Goal: Information Seeking & Learning: Learn about a topic

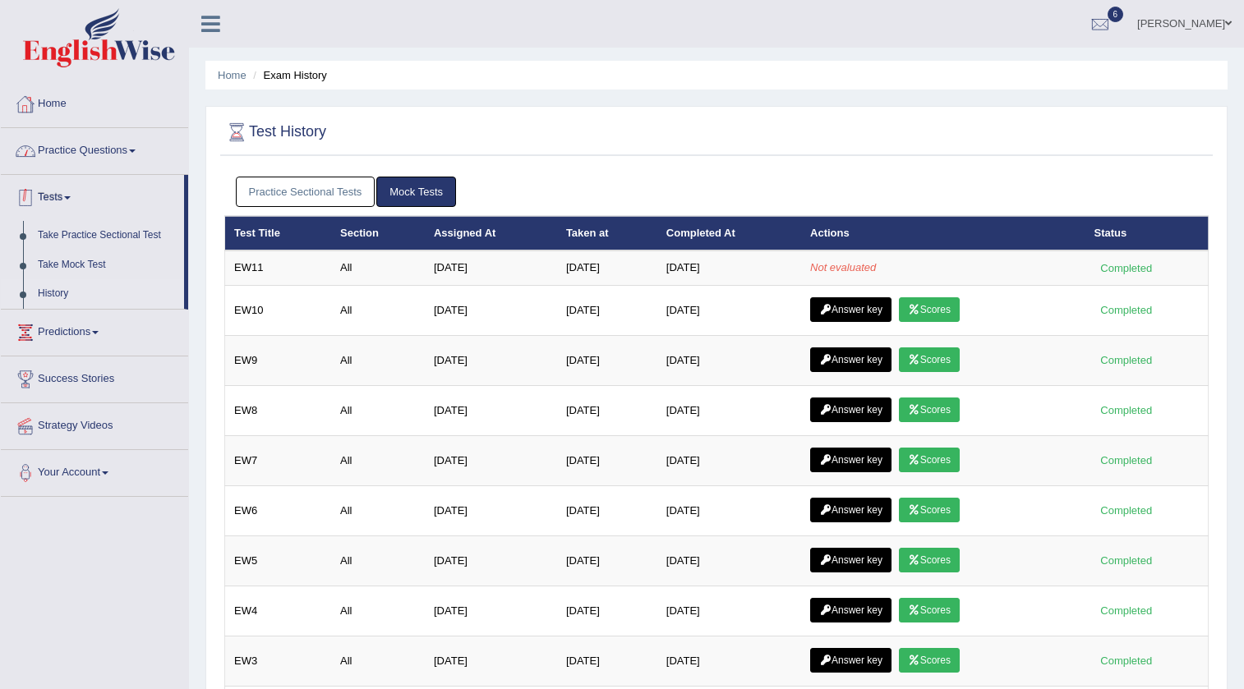
click at [54, 96] on link "Home" at bounding box center [94, 101] width 187 height 41
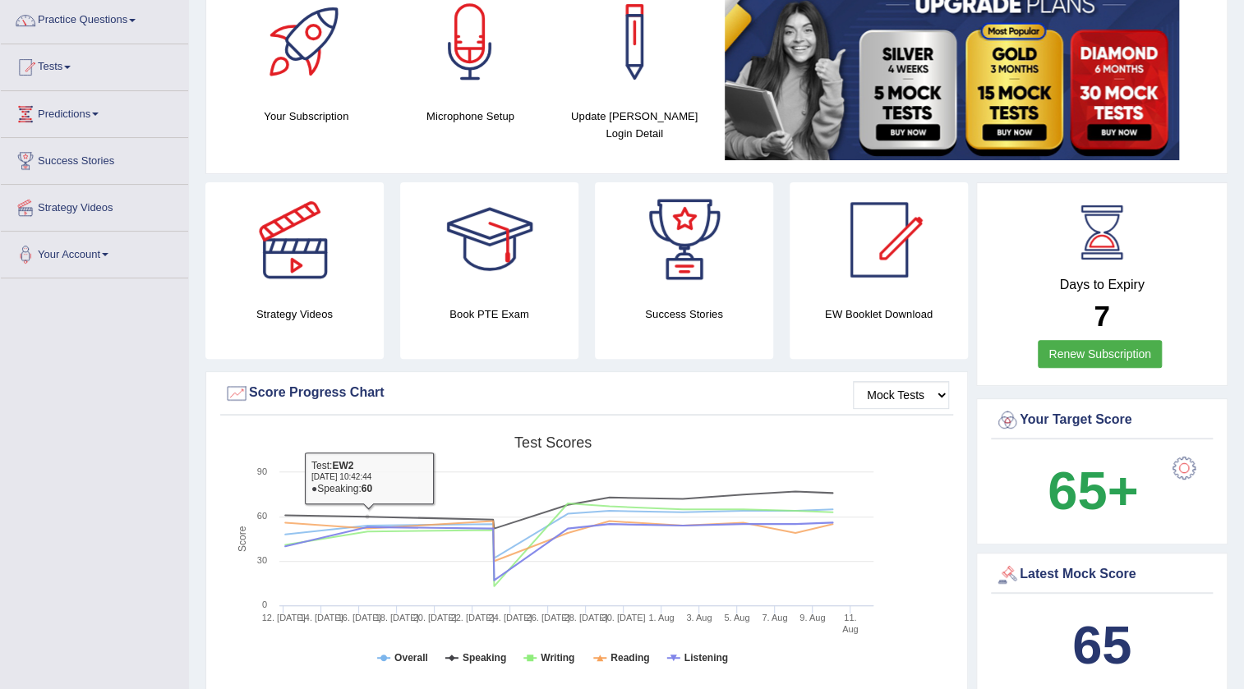
scroll to position [74, 0]
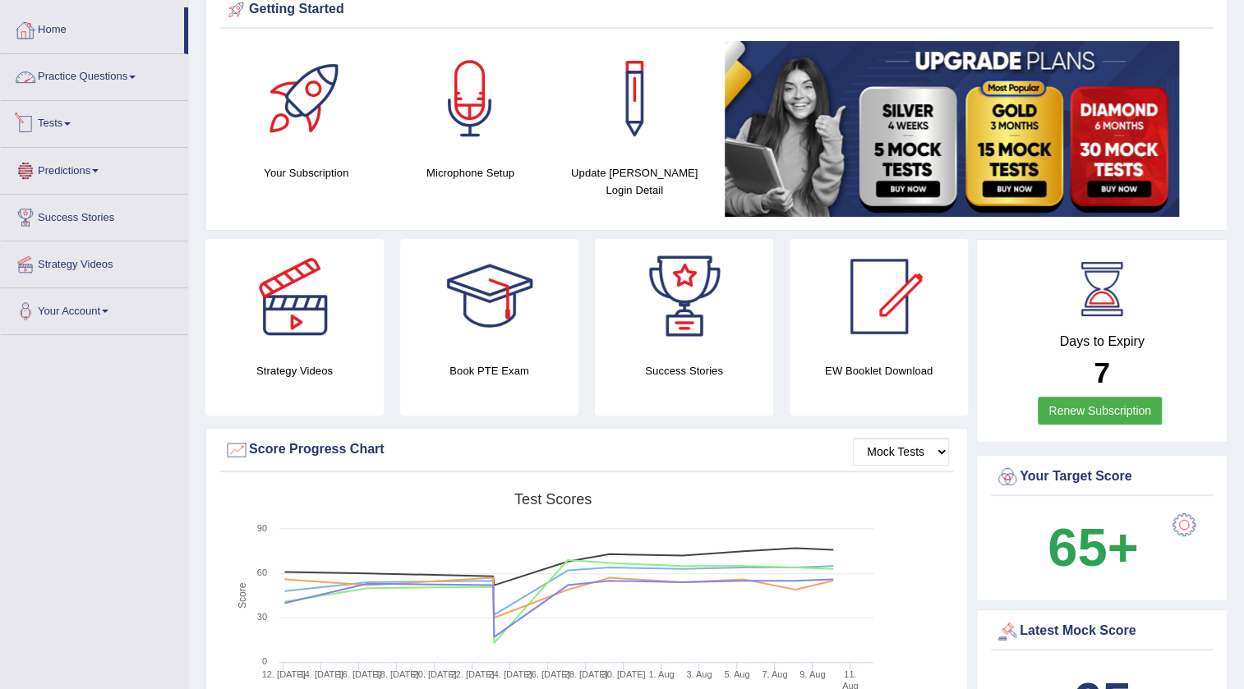
click at [55, 120] on link "Tests" at bounding box center [94, 121] width 187 height 41
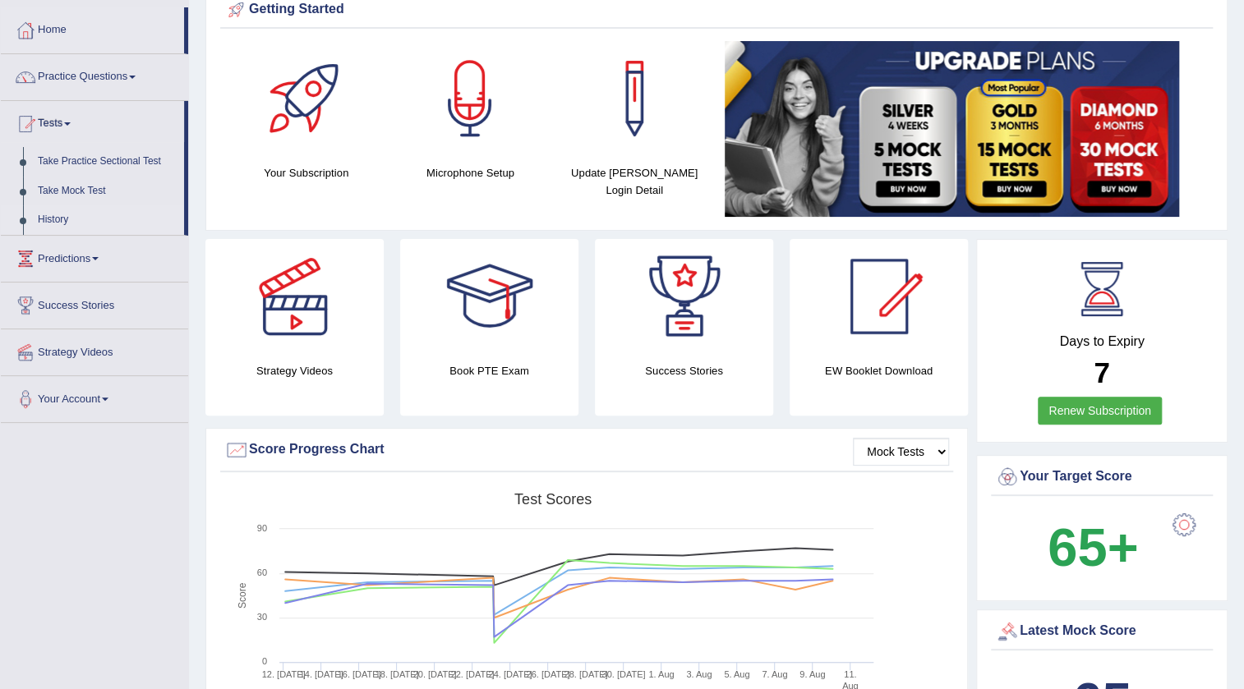
click at [47, 216] on link "History" at bounding box center [107, 220] width 154 height 30
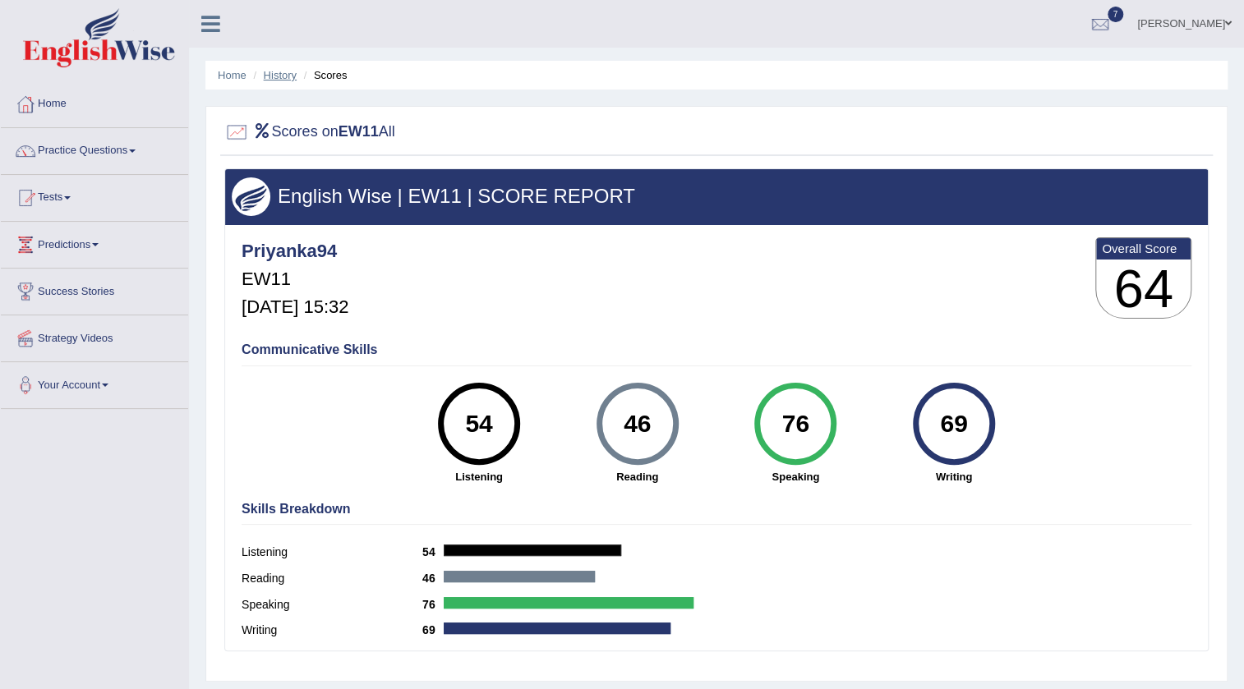
click at [280, 76] on link "History" at bounding box center [280, 75] width 33 height 12
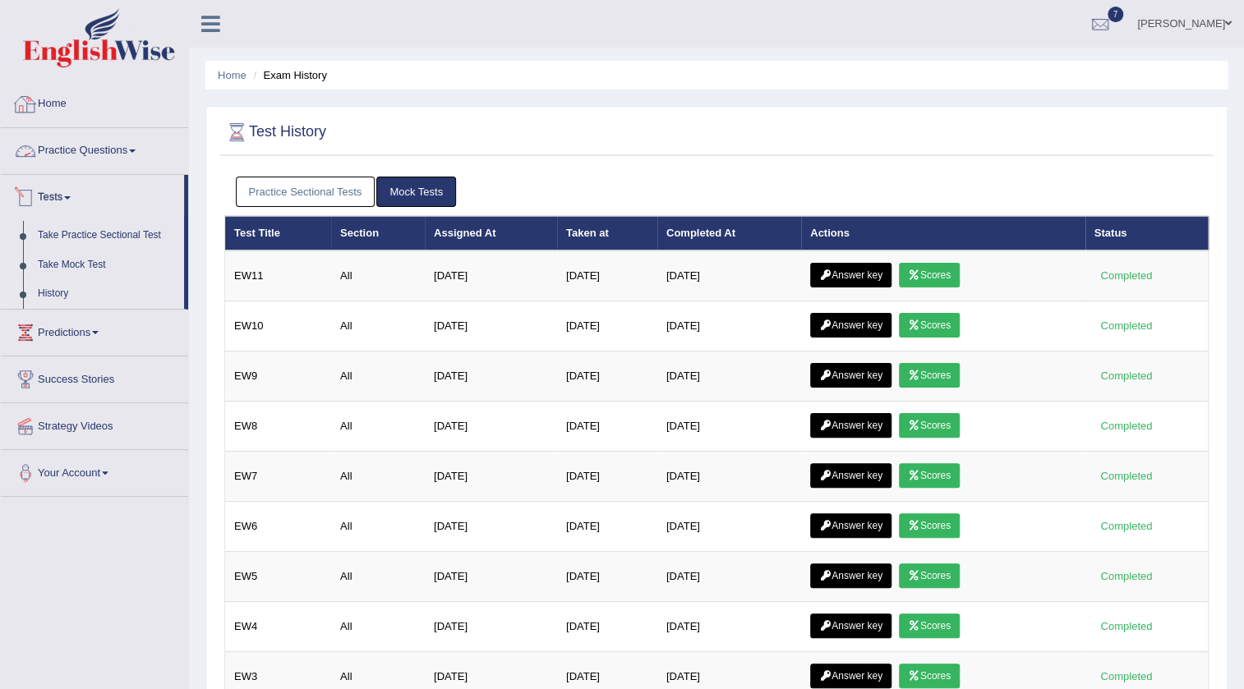
click at [41, 99] on link "Home" at bounding box center [94, 101] width 187 height 41
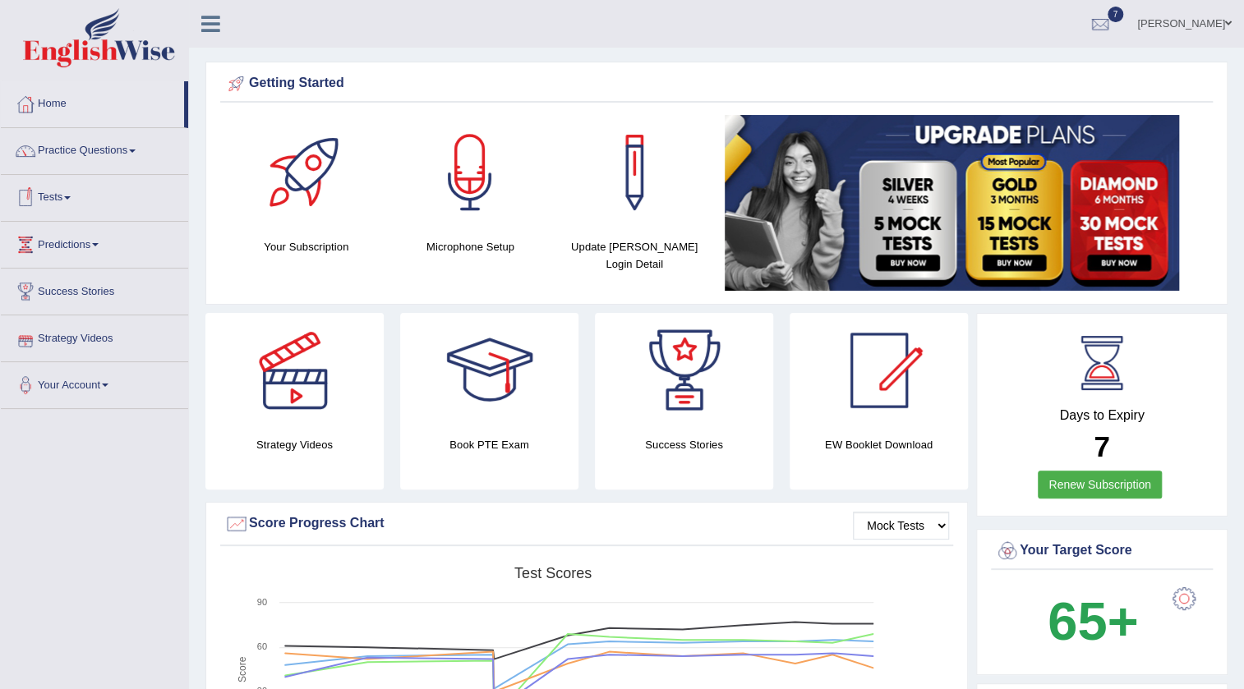
click at [58, 191] on link "Tests" at bounding box center [94, 195] width 187 height 41
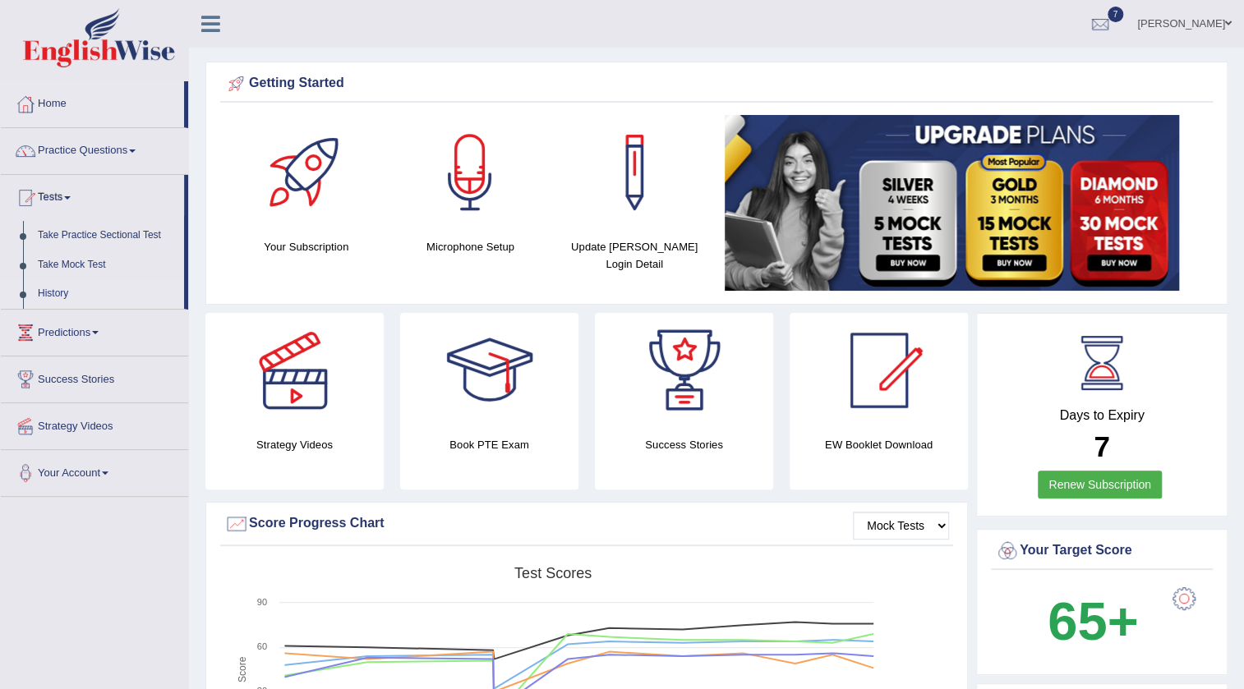
click at [48, 292] on link "History" at bounding box center [107, 294] width 154 height 30
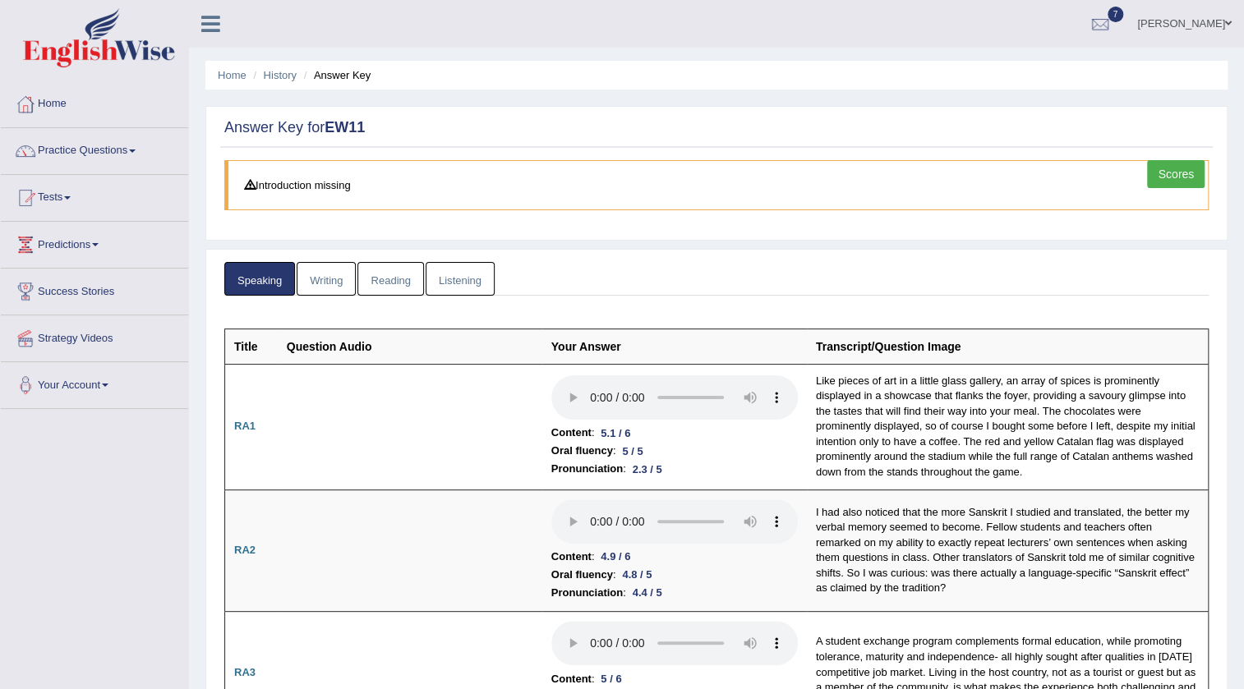
click at [324, 262] on link "Writing" at bounding box center [326, 279] width 59 height 34
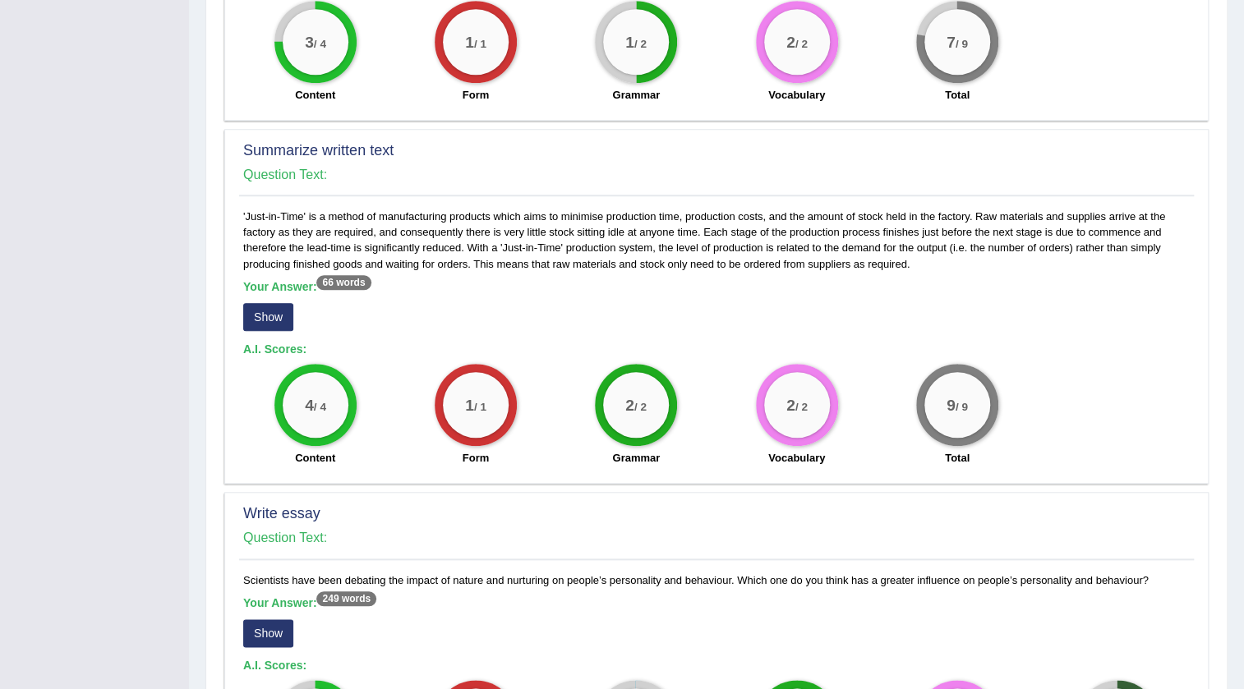
scroll to position [672, 0]
click at [253, 306] on button "Show" at bounding box center [268, 318] width 50 height 28
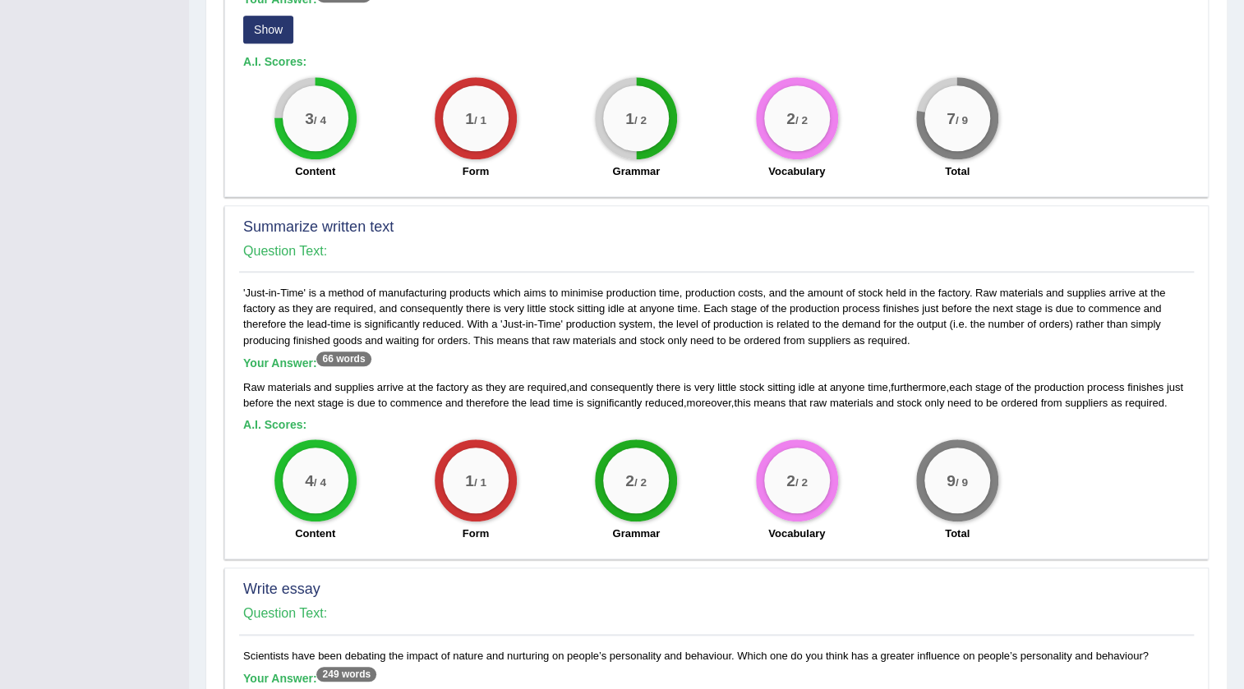
scroll to position [523, 0]
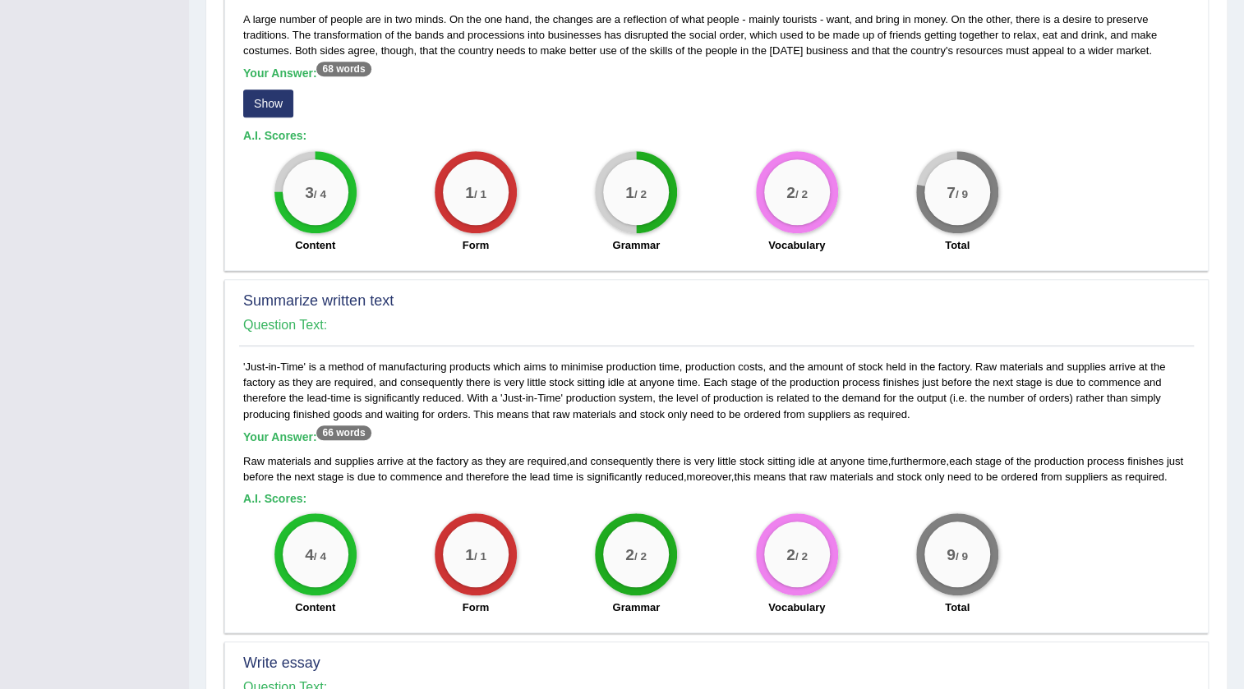
click at [271, 98] on button "Show" at bounding box center [268, 104] width 50 height 28
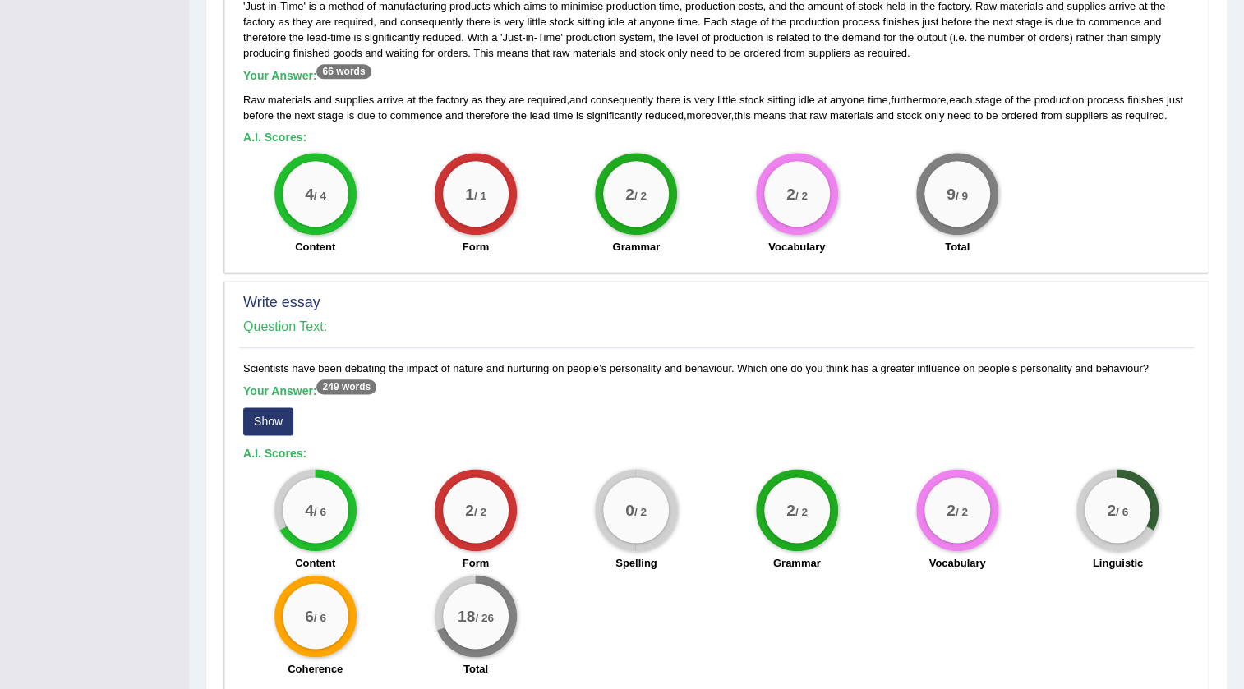
scroll to position [995, 0]
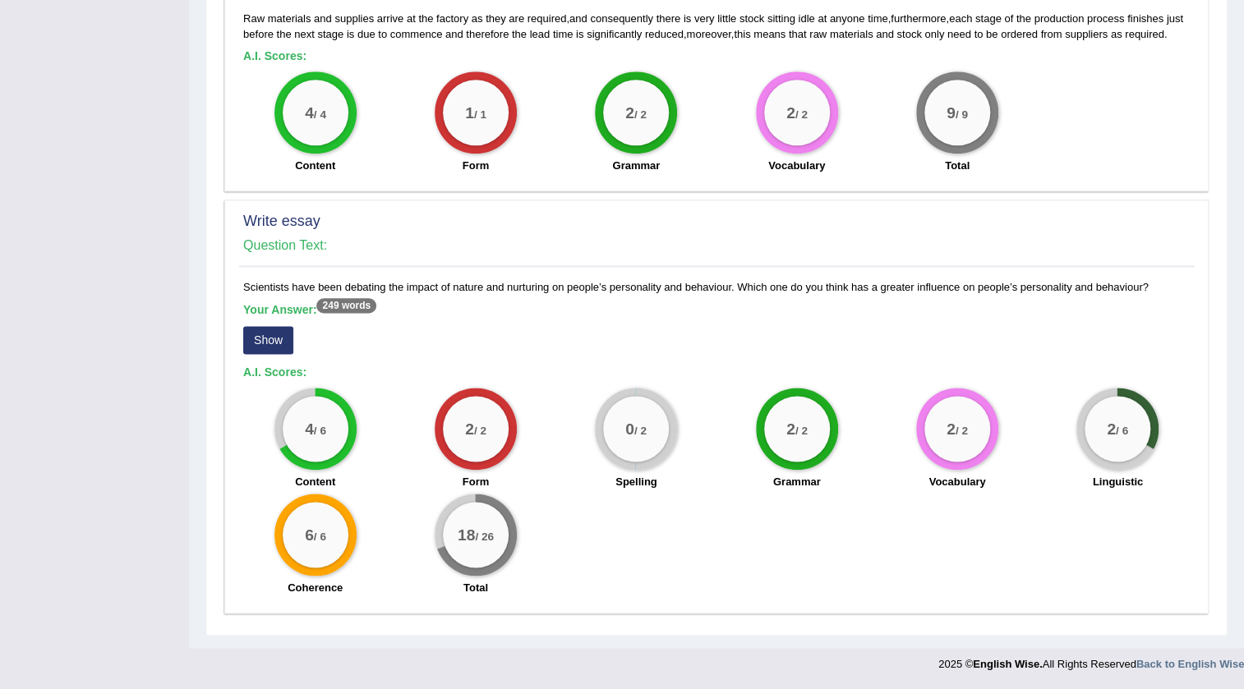
click at [265, 329] on button "Show" at bounding box center [268, 340] width 50 height 28
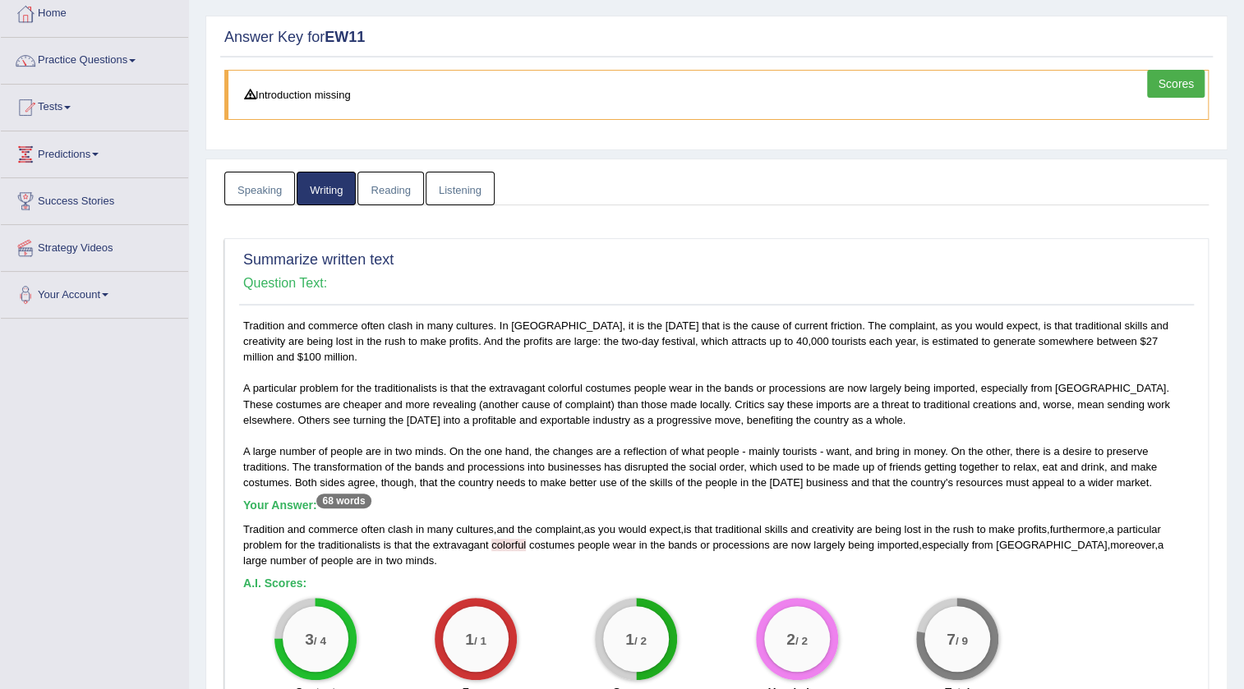
scroll to position [0, 0]
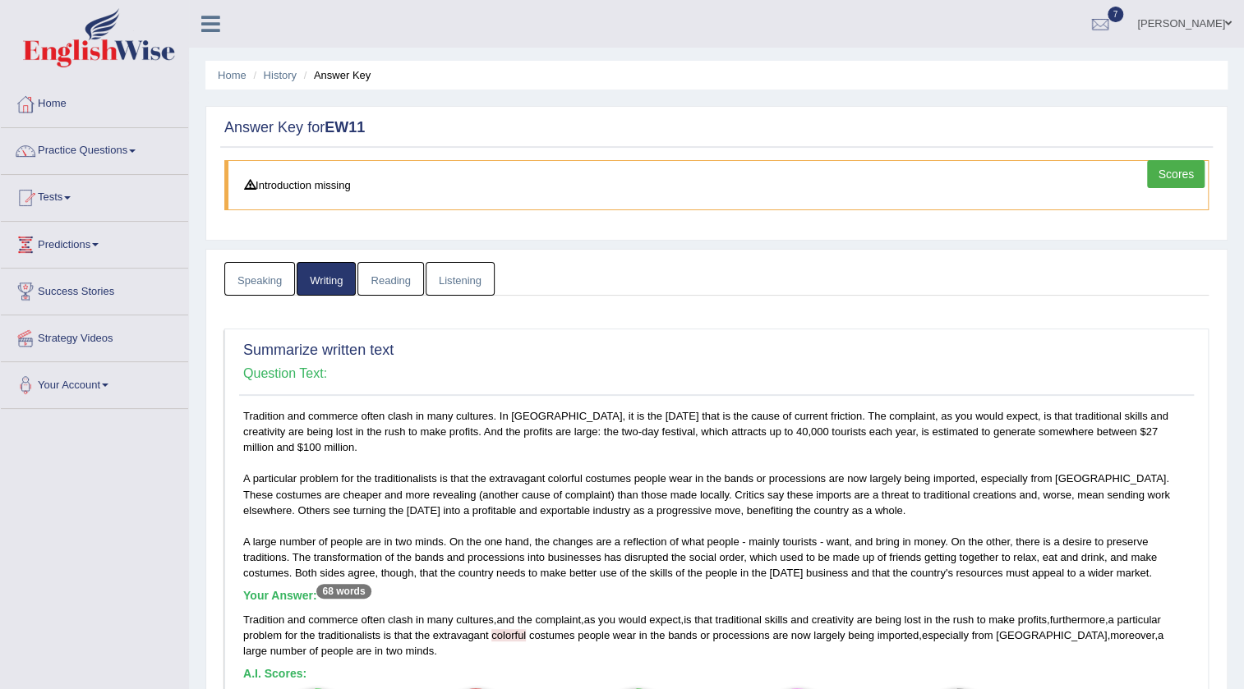
click at [389, 278] on link "Reading" at bounding box center [390, 279] width 66 height 34
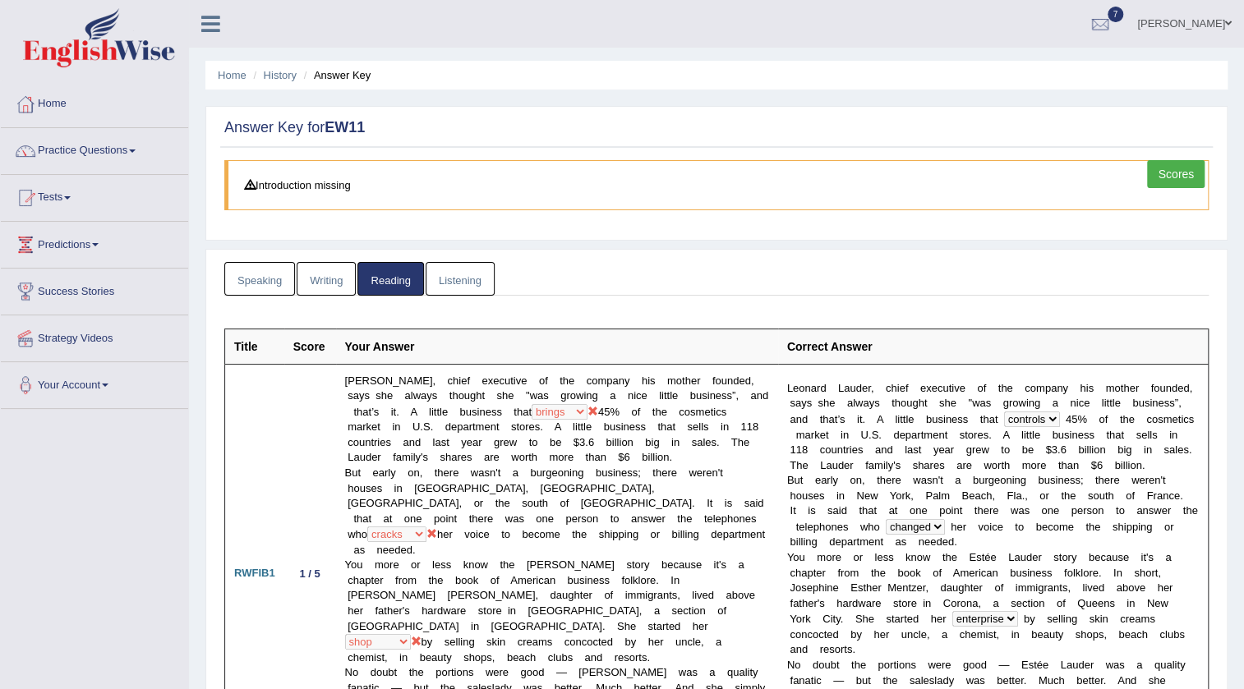
click at [440, 276] on link "Listening" at bounding box center [460, 279] width 69 height 34
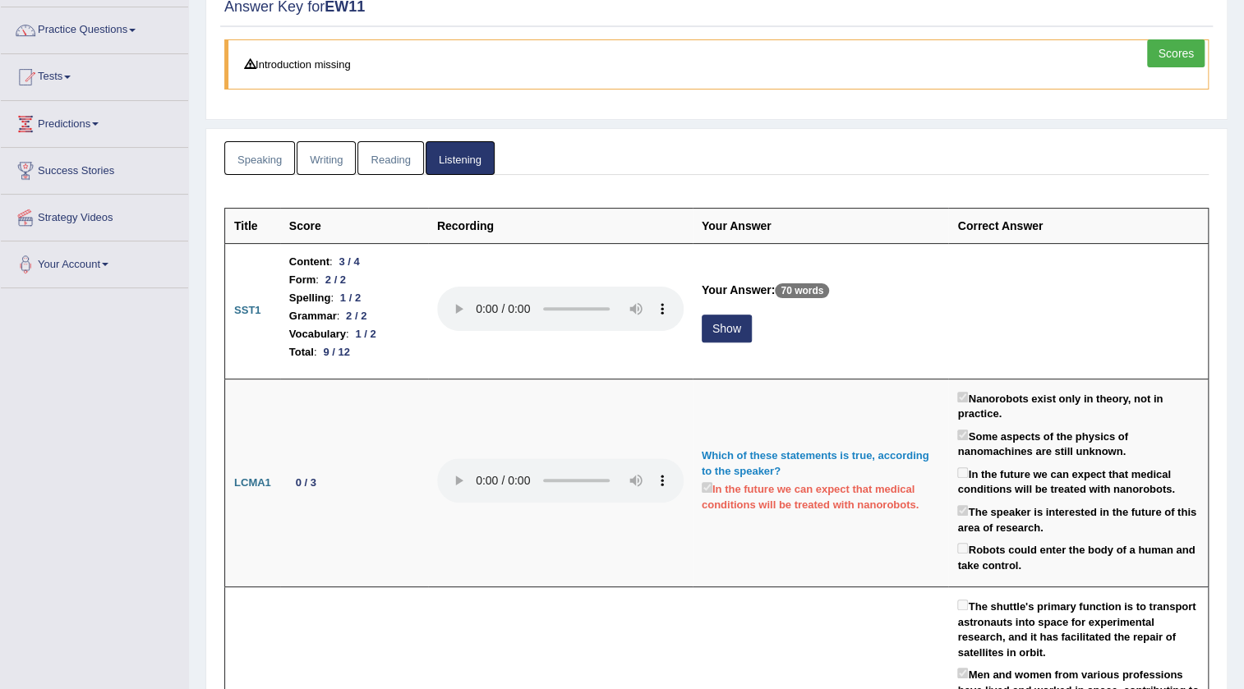
scroll to position [149, 0]
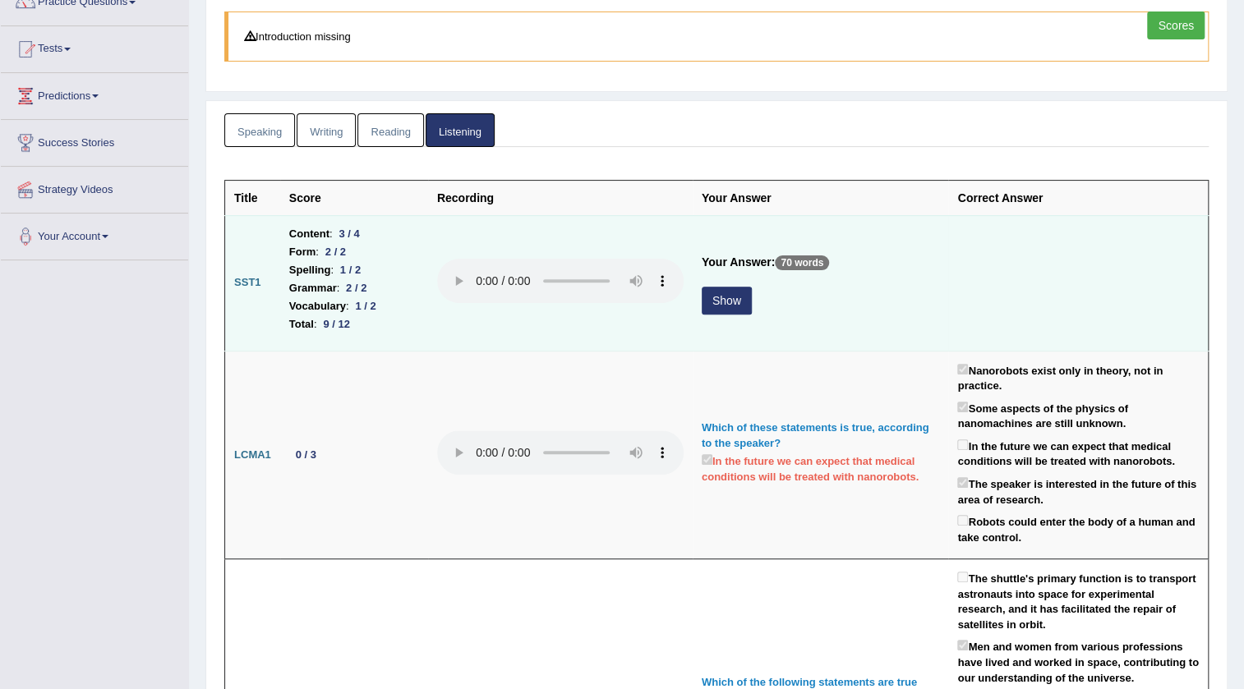
click at [723, 302] on button "Show" at bounding box center [727, 301] width 50 height 28
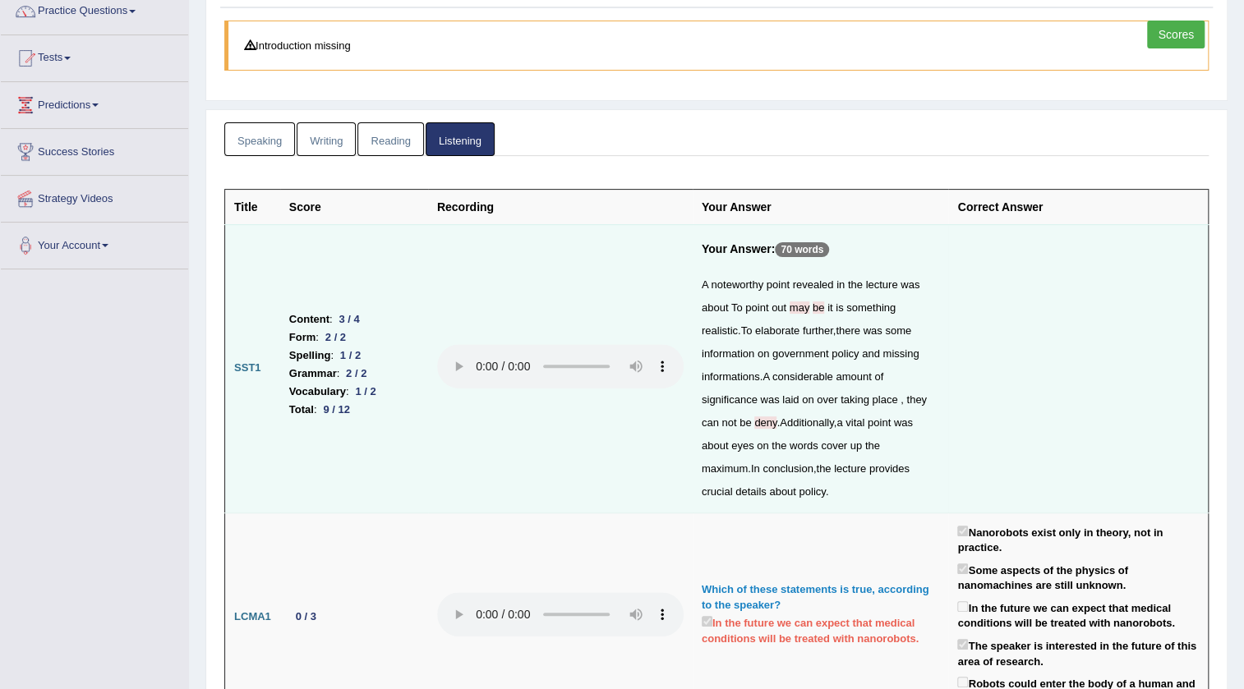
scroll to position [0, 0]
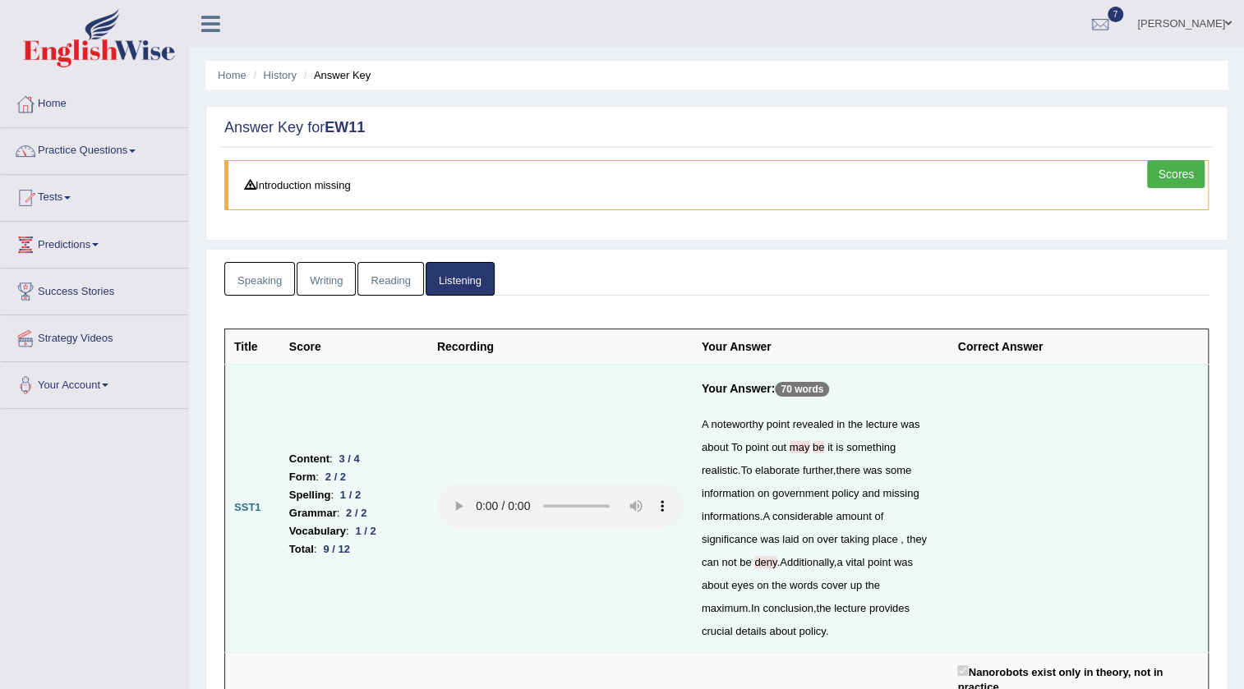
click at [261, 283] on link "Speaking" at bounding box center [259, 279] width 71 height 34
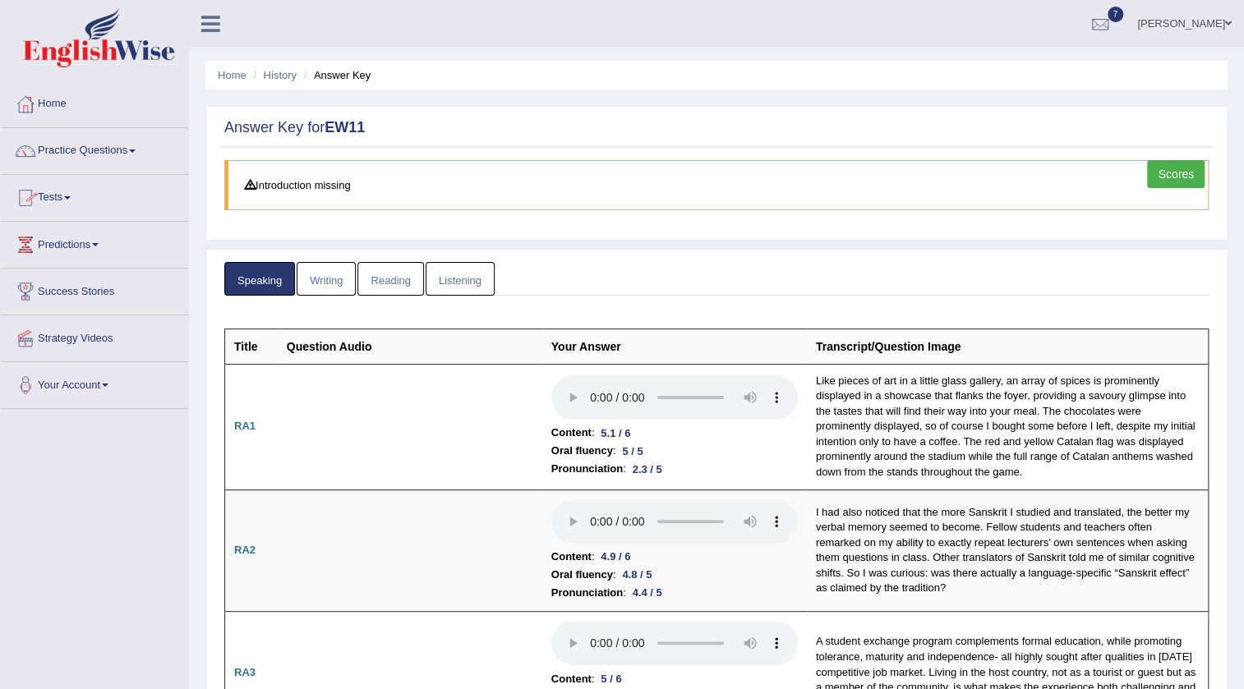
click at [80, 199] on link "Tests" at bounding box center [94, 195] width 187 height 41
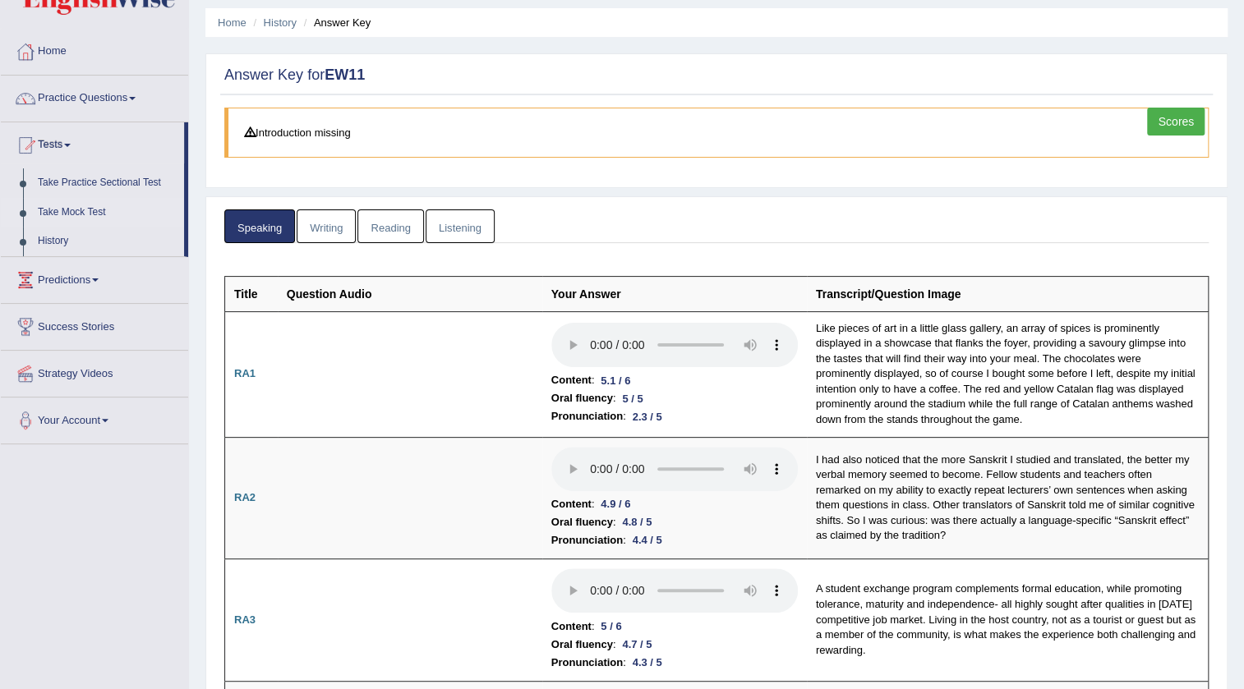
scroll to position [74, 0]
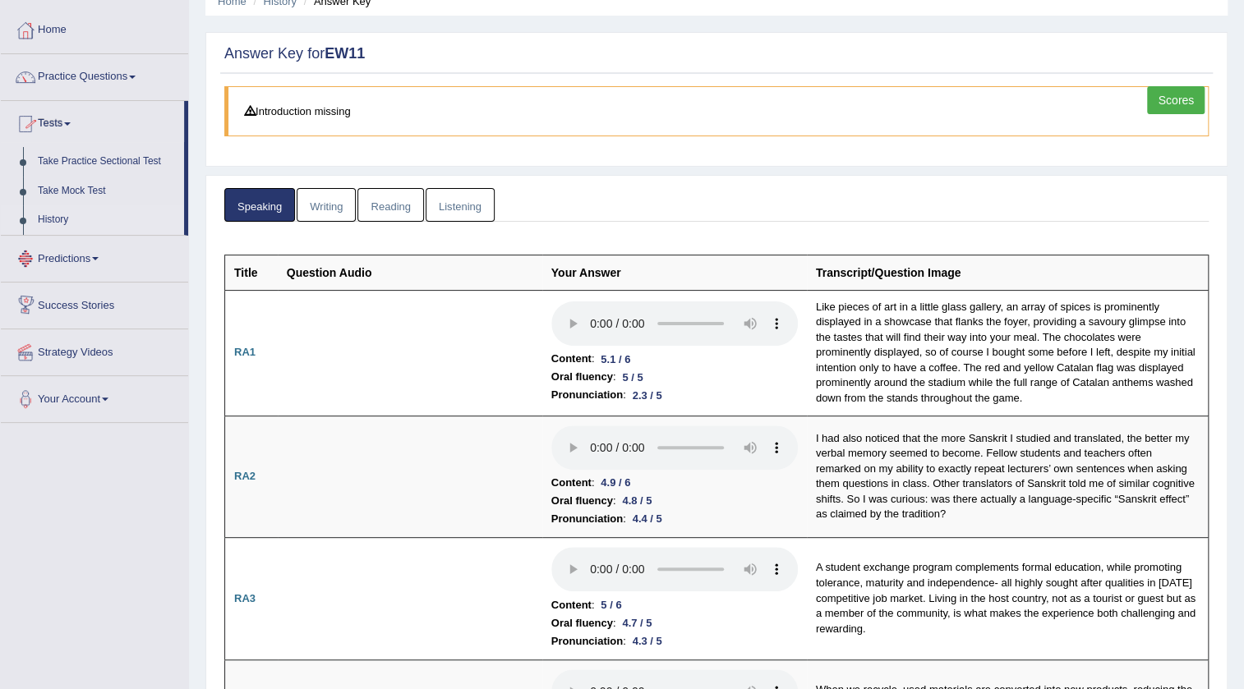
click at [66, 217] on link "History" at bounding box center [107, 220] width 154 height 30
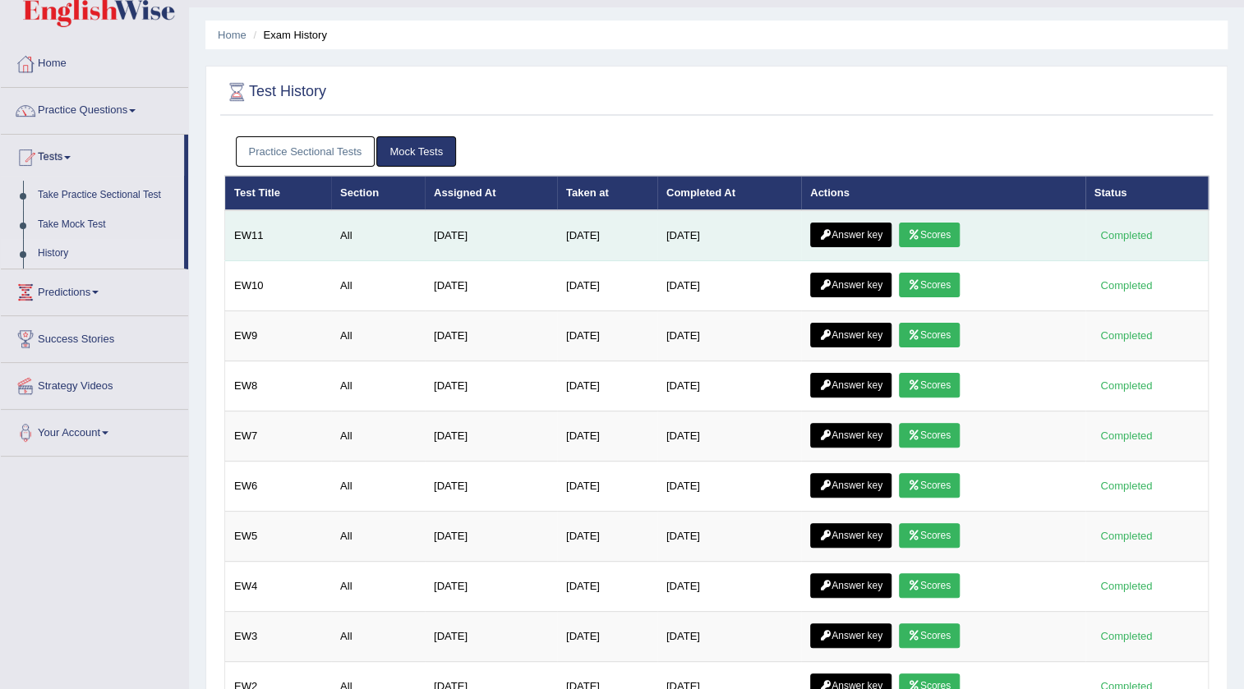
click at [855, 232] on link "Answer key" at bounding box center [850, 235] width 81 height 25
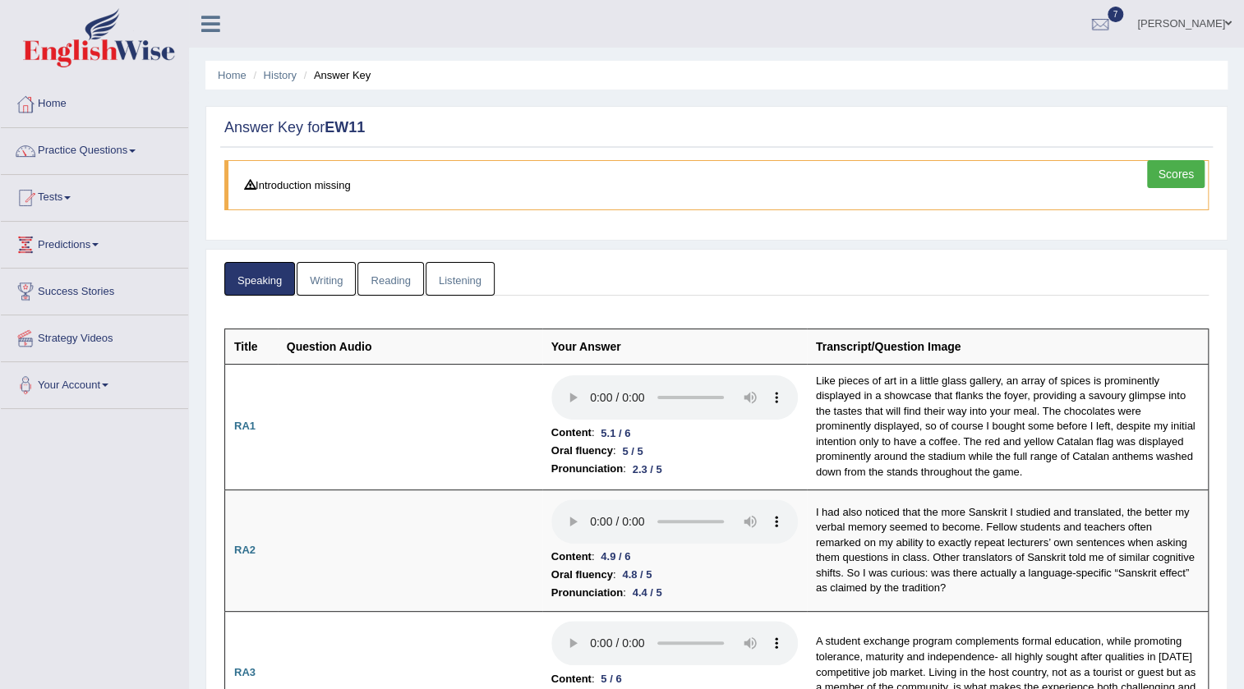
click at [328, 270] on link "Writing" at bounding box center [326, 279] width 59 height 34
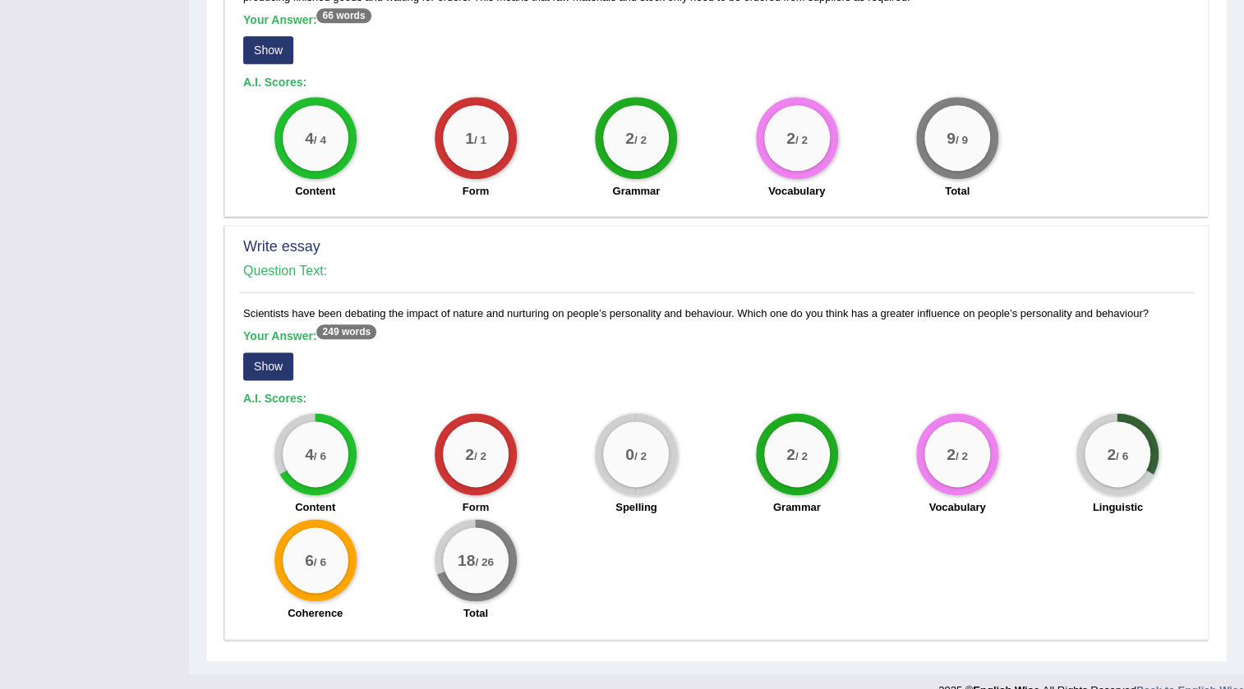
scroll to position [965, 0]
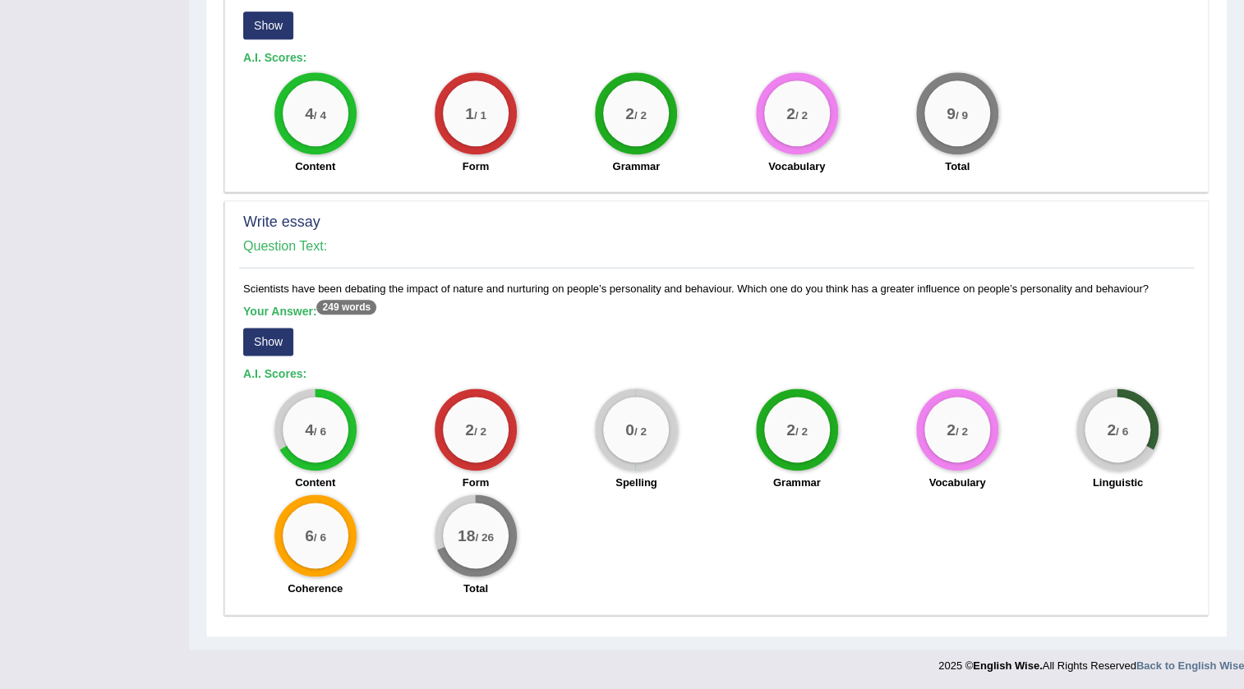
click at [270, 332] on button "Show" at bounding box center [268, 342] width 50 height 28
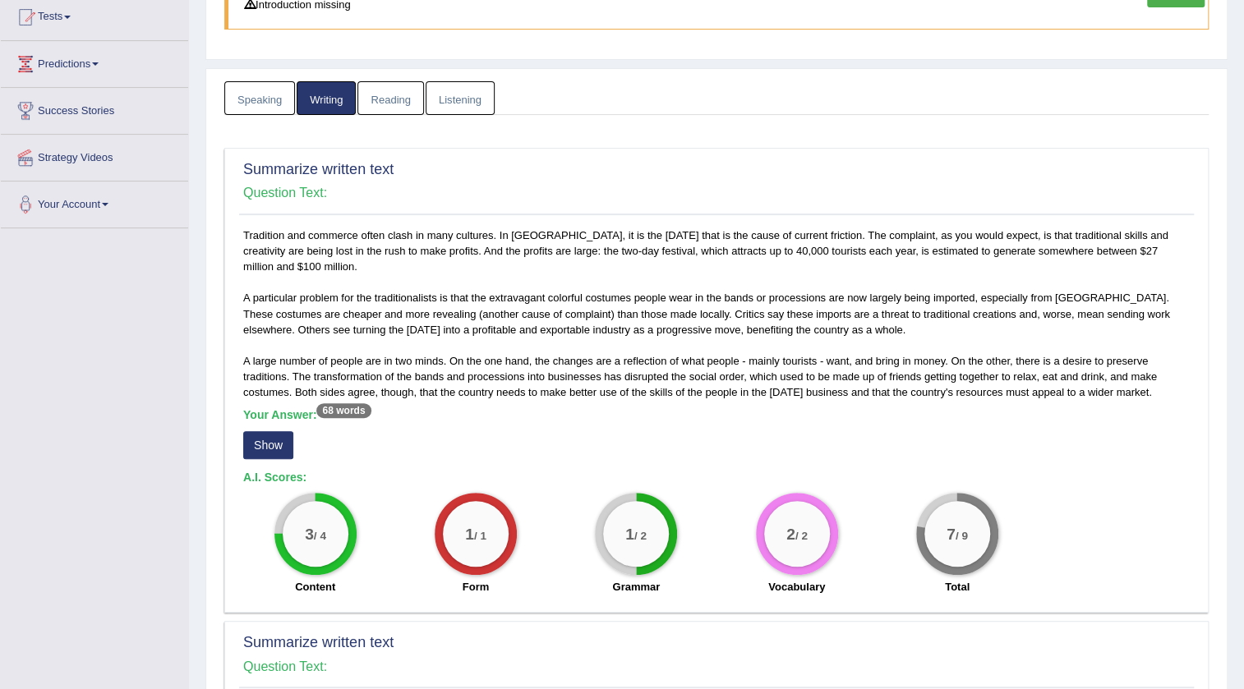
scroll to position [0, 0]
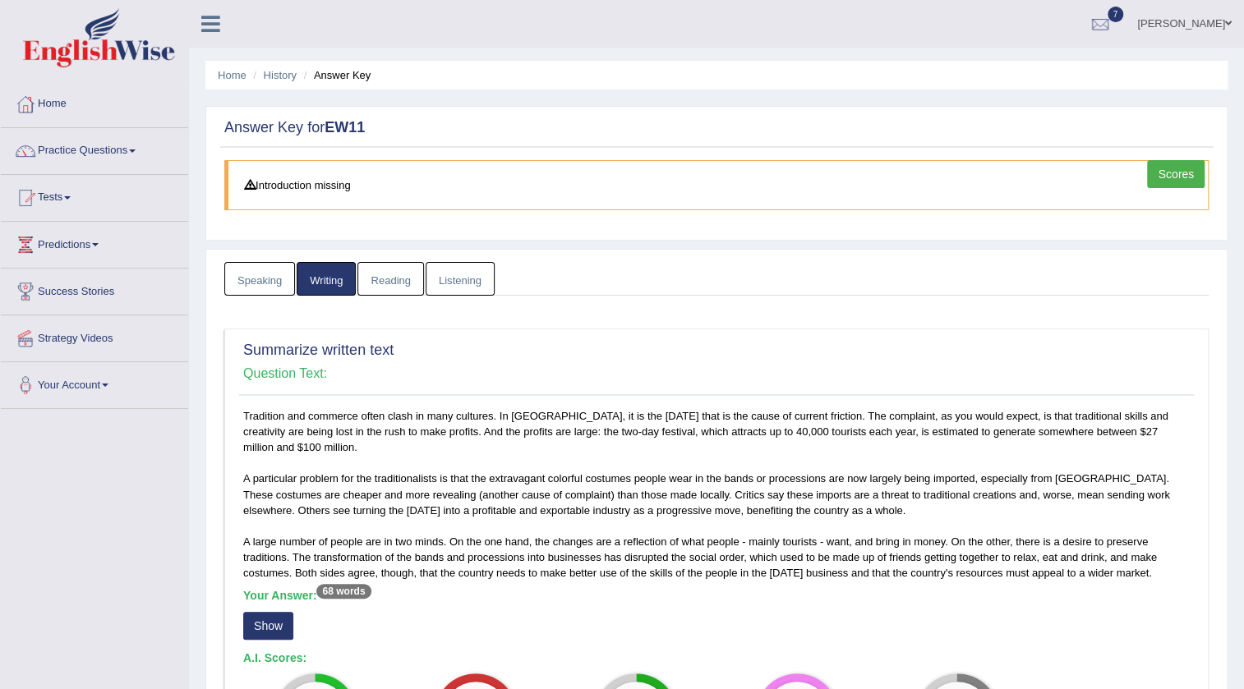
click at [385, 289] on link "Reading" at bounding box center [390, 279] width 66 height 34
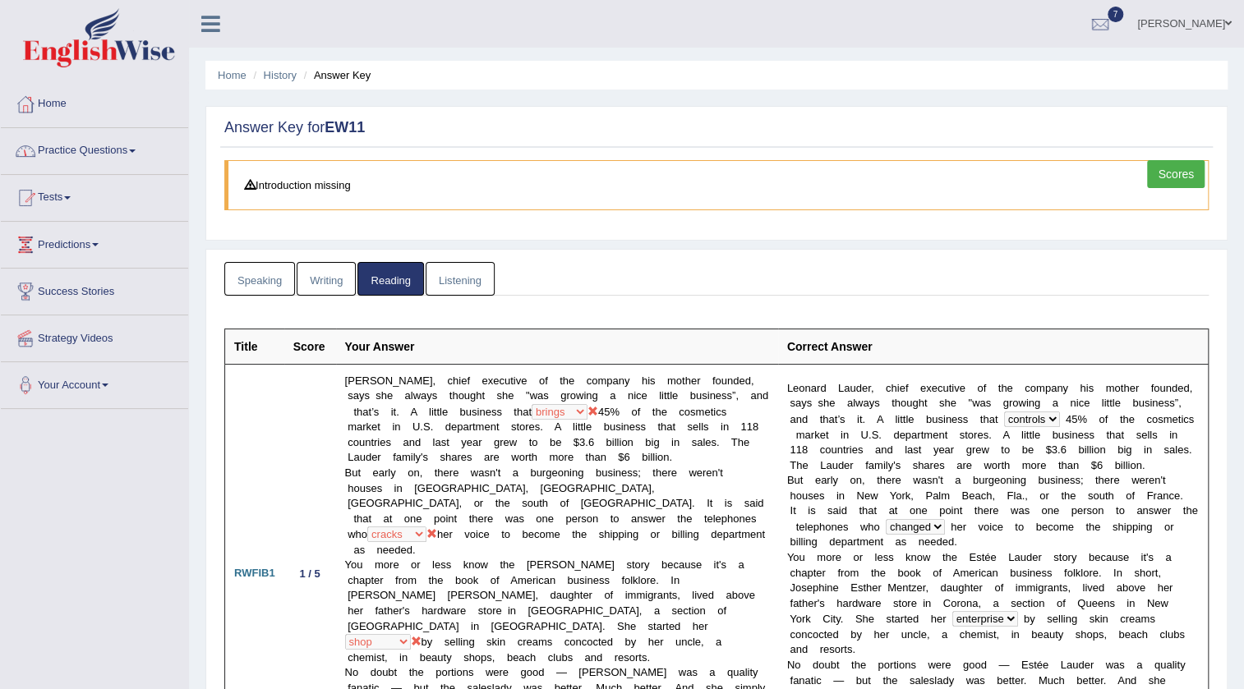
click at [46, 103] on link "Home" at bounding box center [94, 101] width 187 height 41
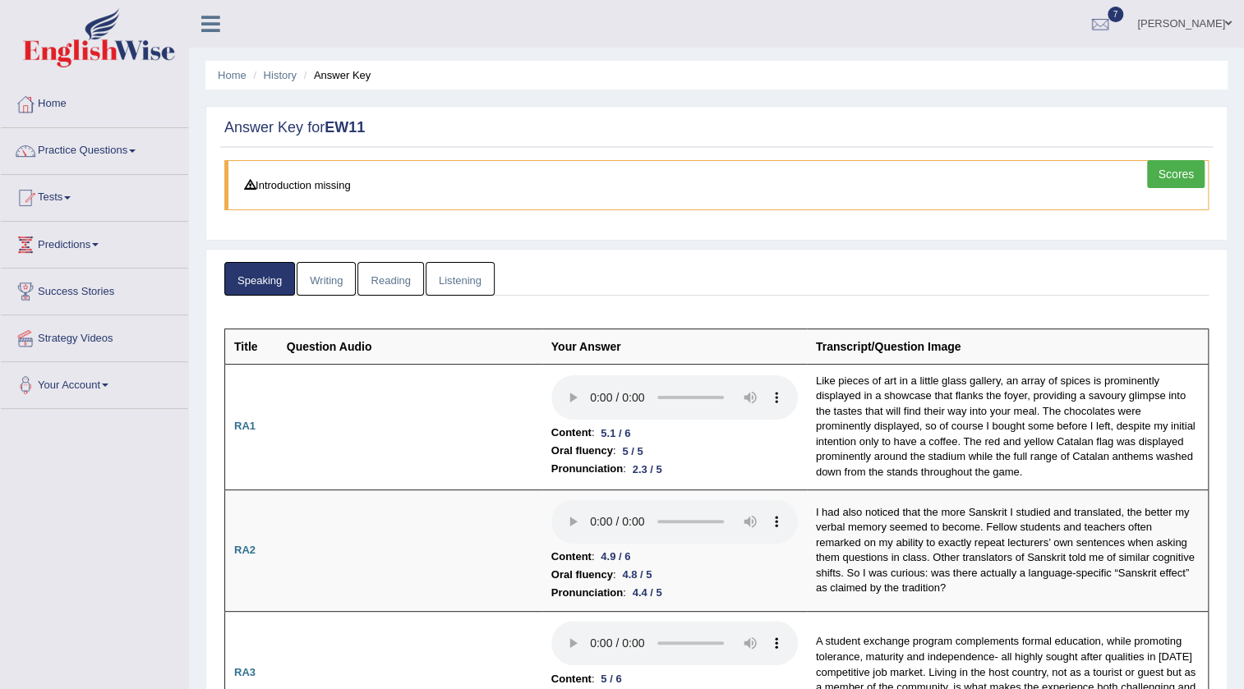
click at [1168, 173] on link "Scores" at bounding box center [1176, 174] width 58 height 28
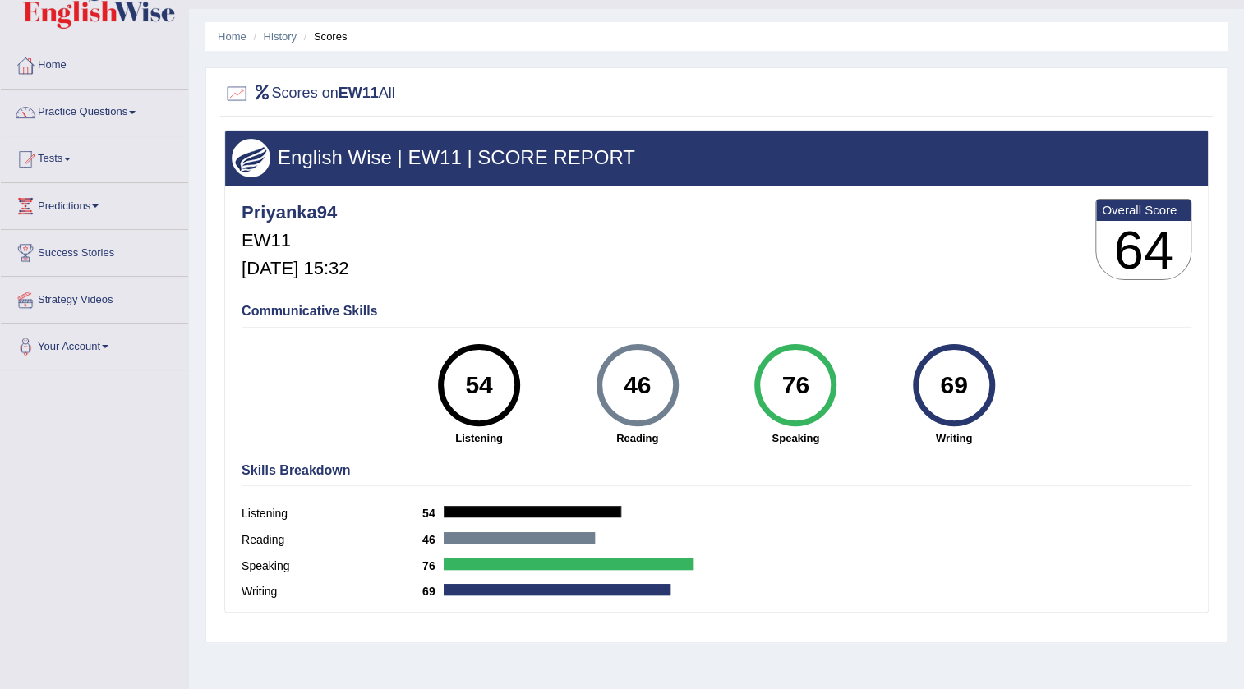
scroll to position [24, 0]
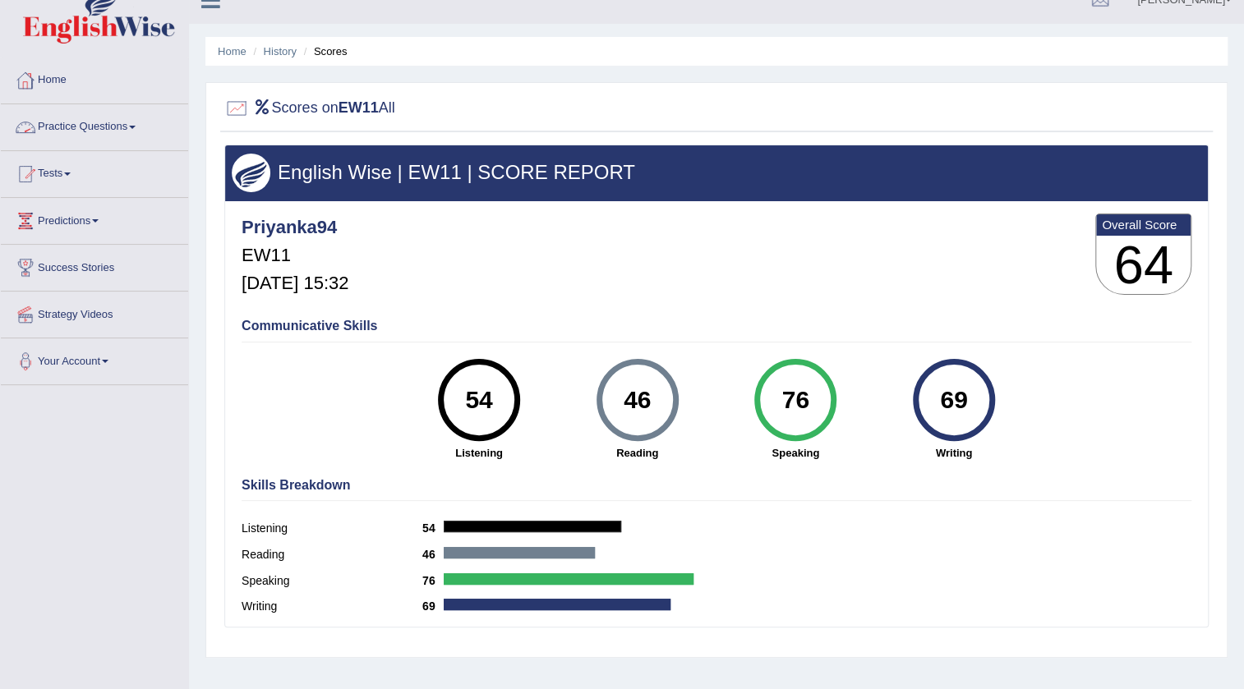
click at [44, 81] on link "Home" at bounding box center [94, 78] width 187 height 41
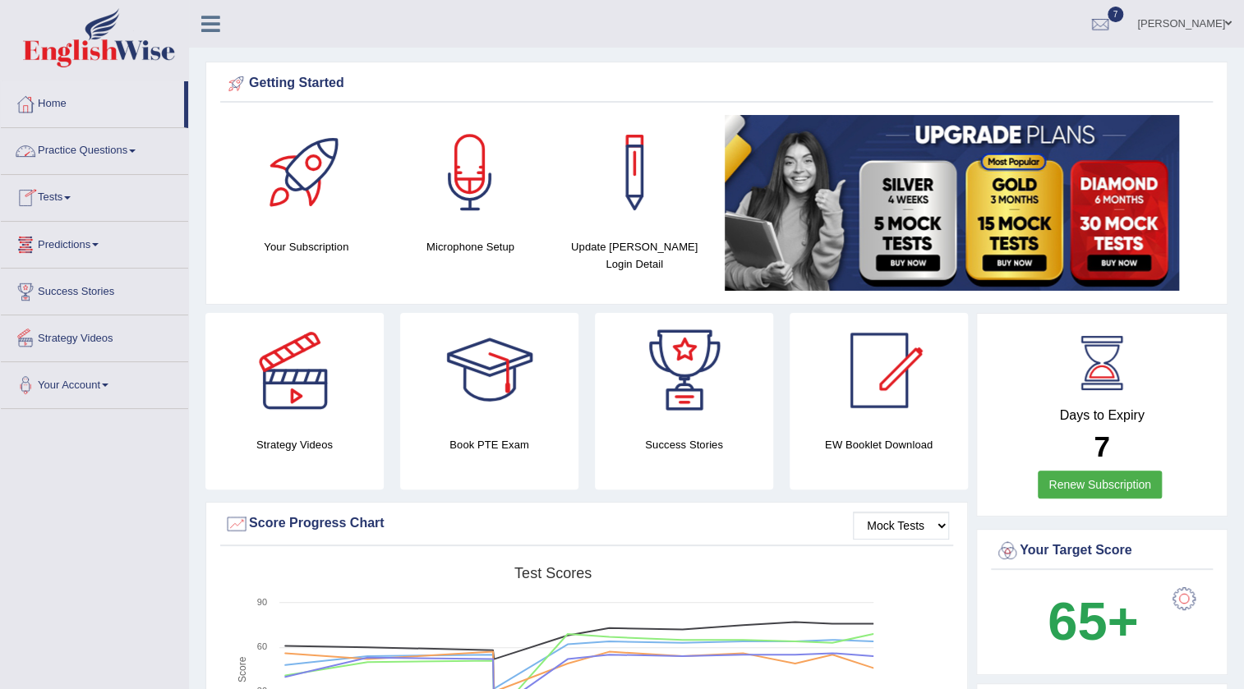
click at [65, 150] on link "Practice Questions" at bounding box center [94, 148] width 187 height 41
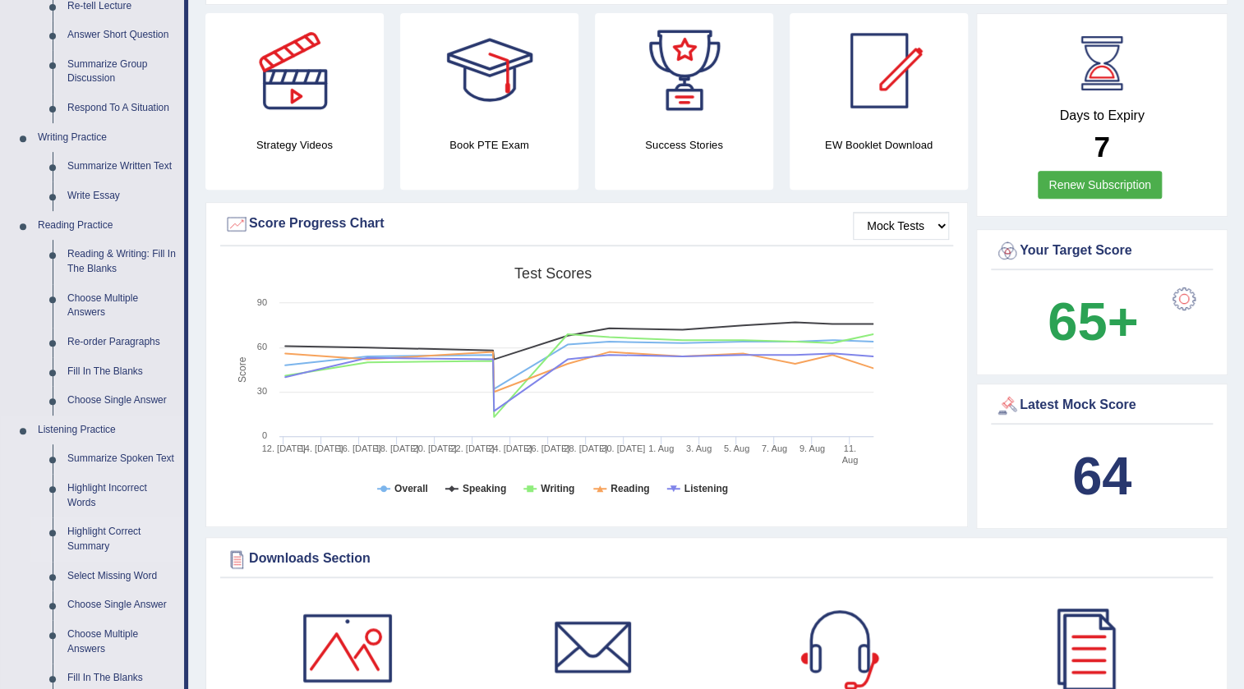
scroll to position [298, 0]
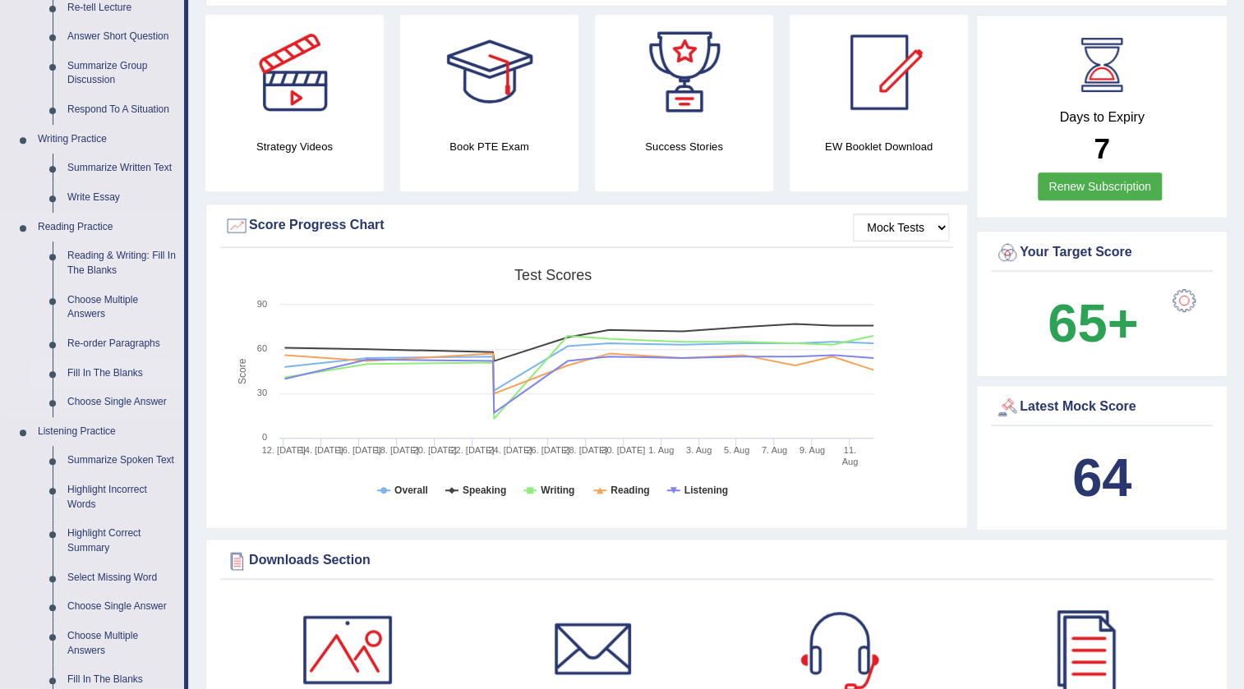
click at [107, 370] on link "Fill In The Blanks" at bounding box center [122, 374] width 124 height 30
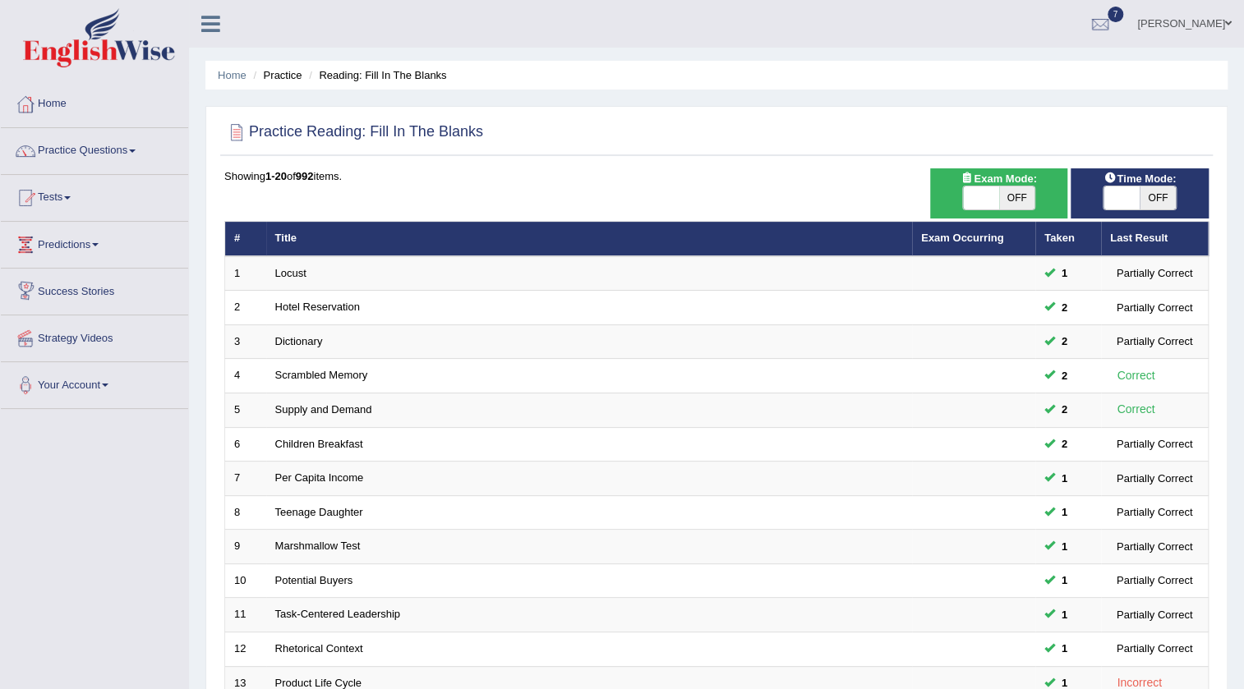
click at [1016, 191] on span "OFF" at bounding box center [1017, 198] width 36 height 23
checkbox input "true"
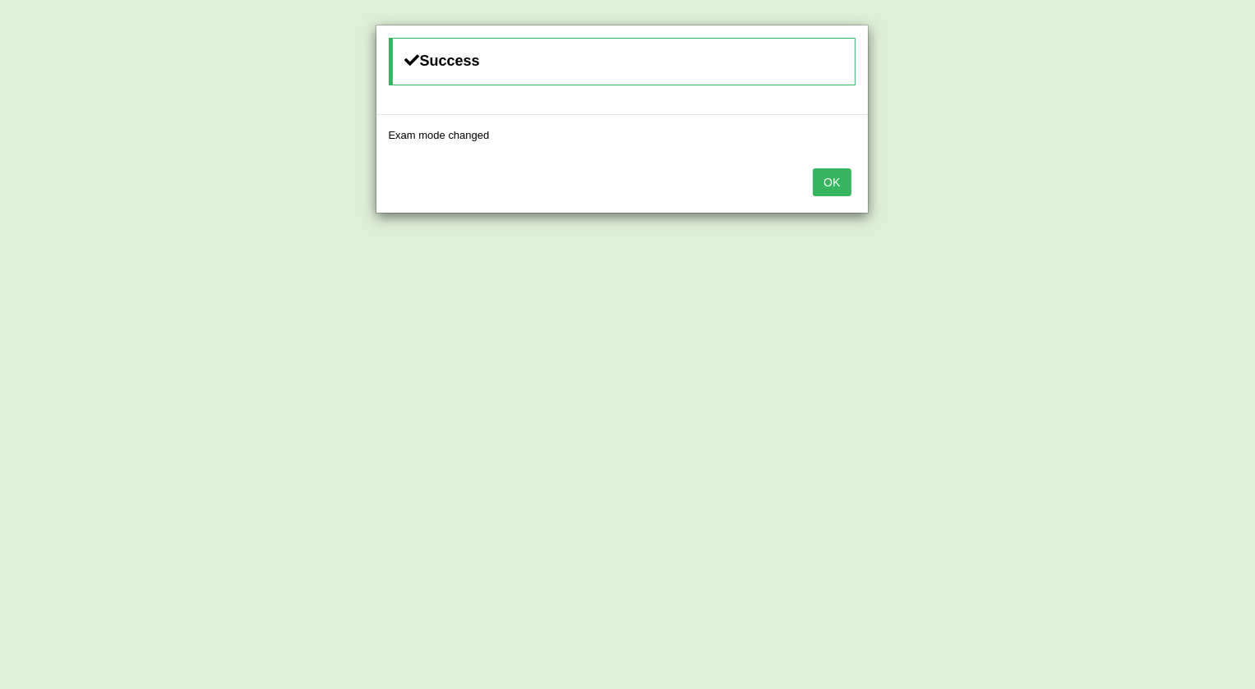
click at [827, 173] on button "OK" at bounding box center [832, 182] width 38 height 28
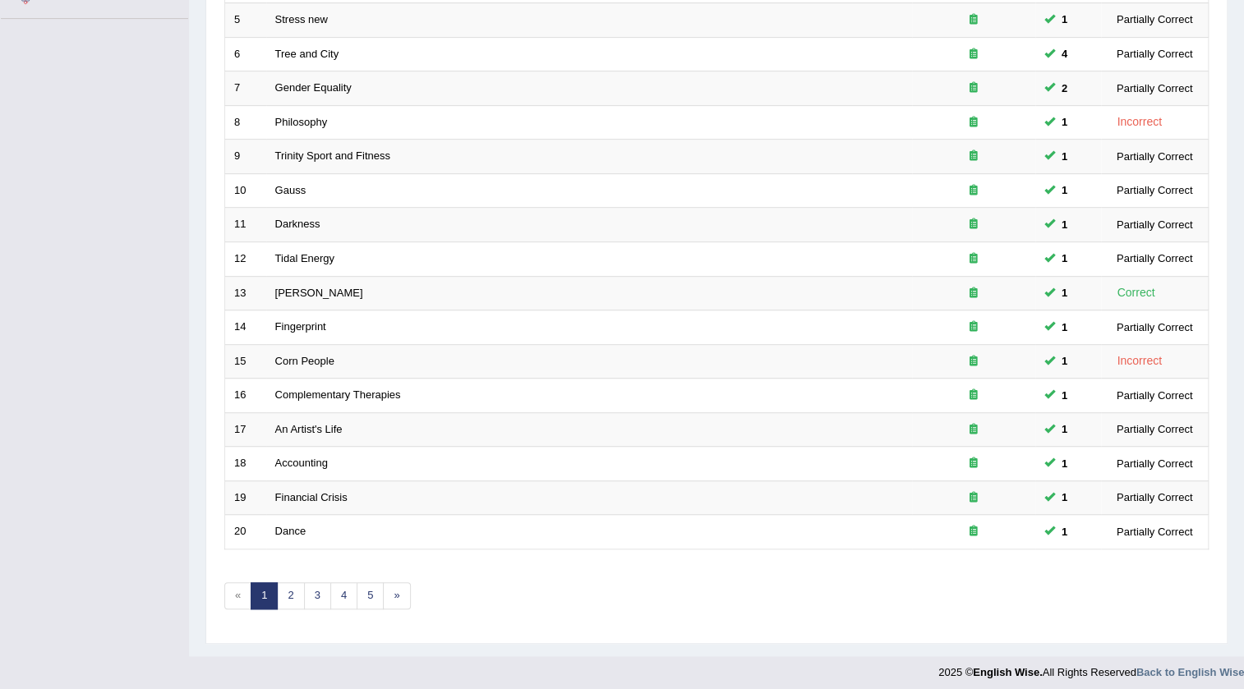
click at [278, 590] on link "2" at bounding box center [290, 596] width 27 height 27
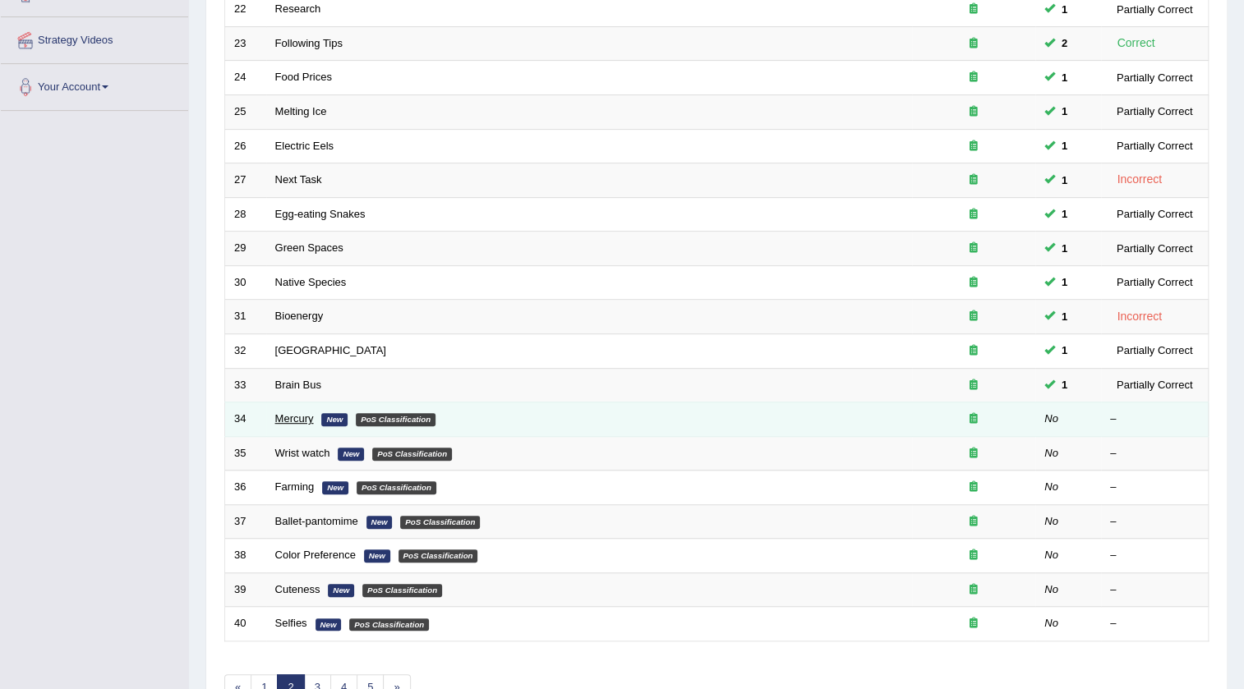
click at [291, 418] on link "Mercury" at bounding box center [294, 418] width 39 height 12
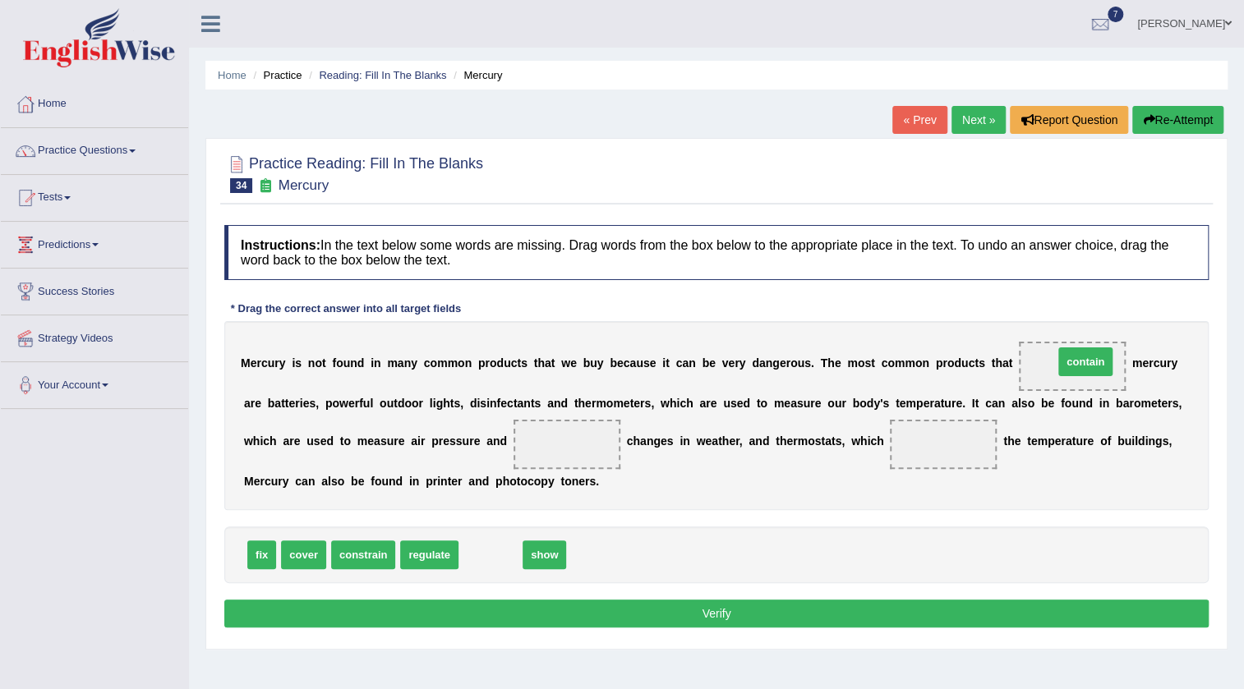
drag, startPoint x: 482, startPoint y: 549, endPoint x: 1060, endPoint y: 361, distance: 608.3
drag, startPoint x: 480, startPoint y: 555, endPoint x: 523, endPoint y: 430, distance: 132.3
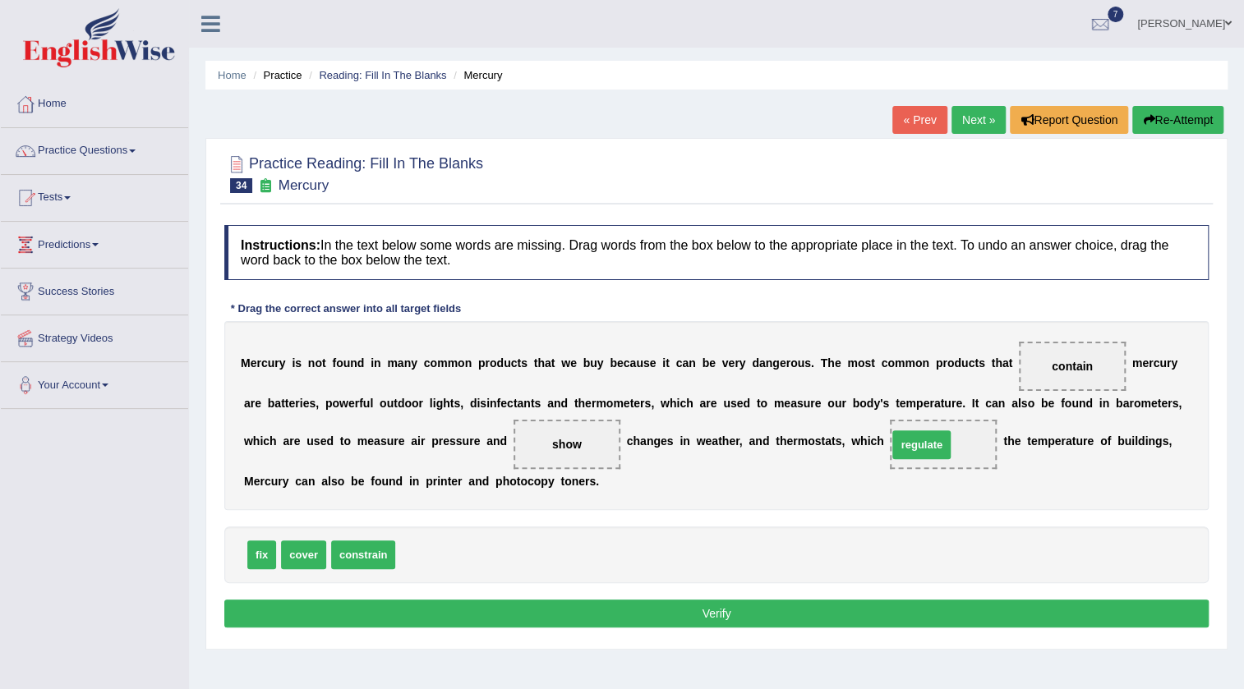
drag, startPoint x: 422, startPoint y: 555, endPoint x: 914, endPoint y: 445, distance: 504.4
click at [800, 624] on button "Verify" at bounding box center [716, 614] width 984 height 28
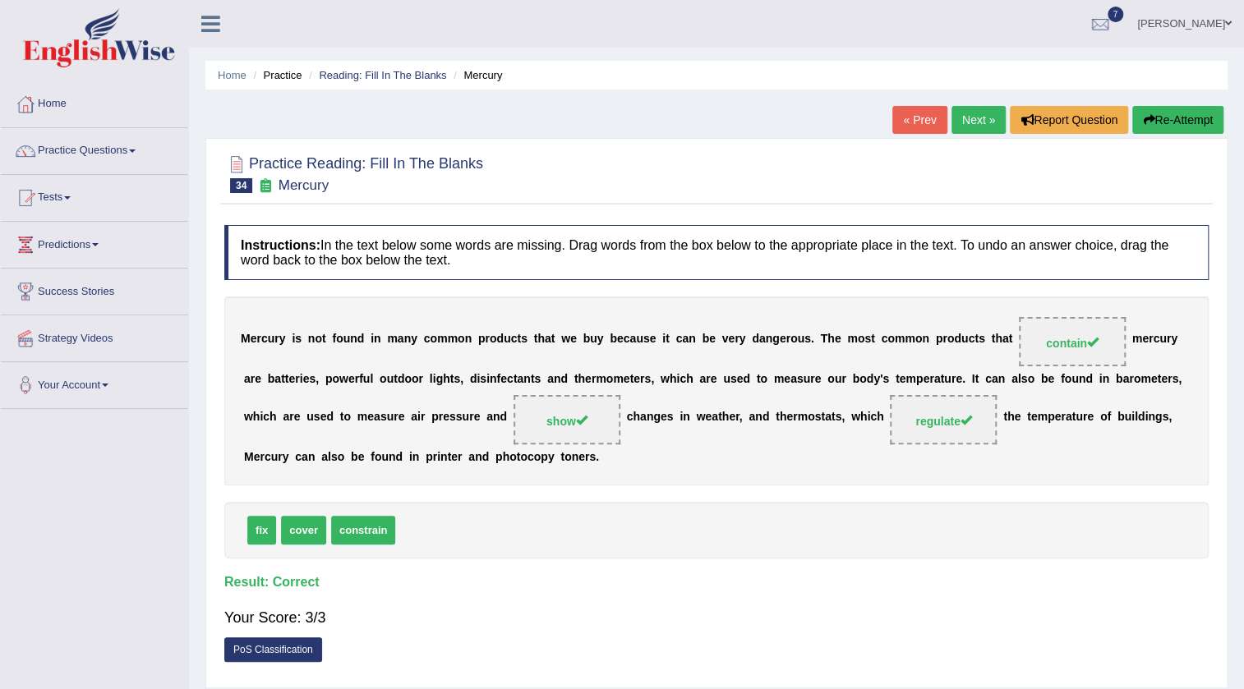
click at [962, 123] on link "Next »" at bounding box center [979, 120] width 54 height 28
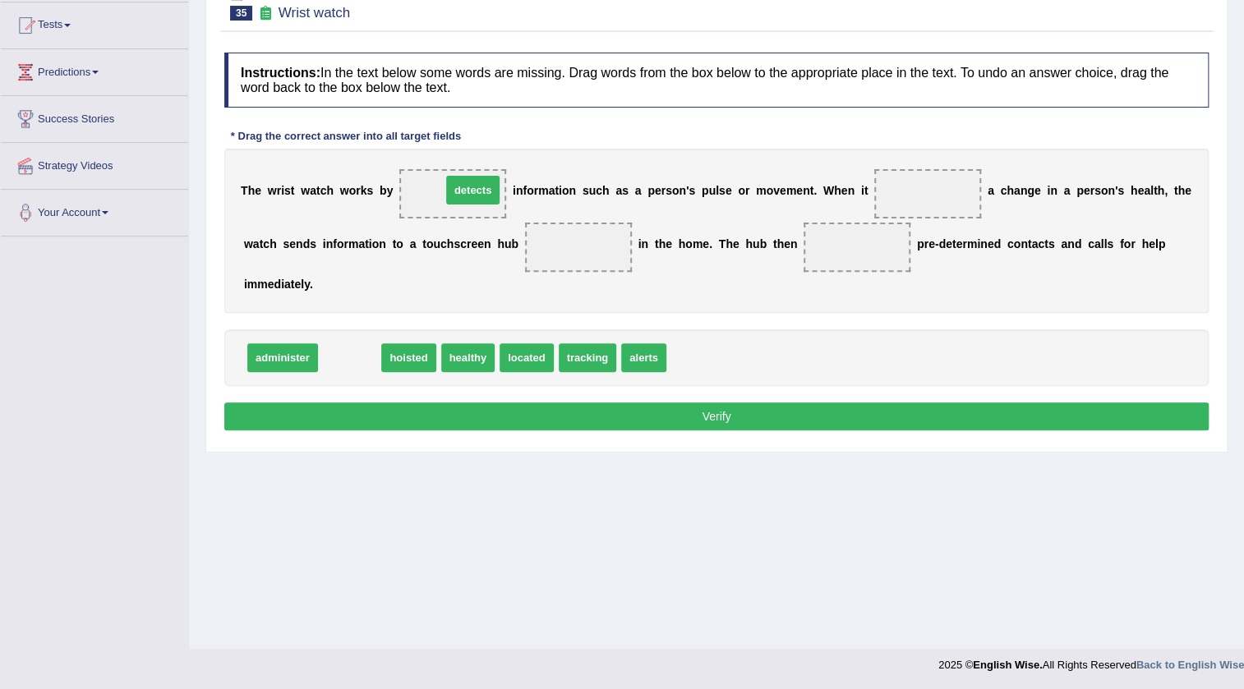
drag, startPoint x: 358, startPoint y: 353, endPoint x: 482, endPoint y: 186, distance: 208.1
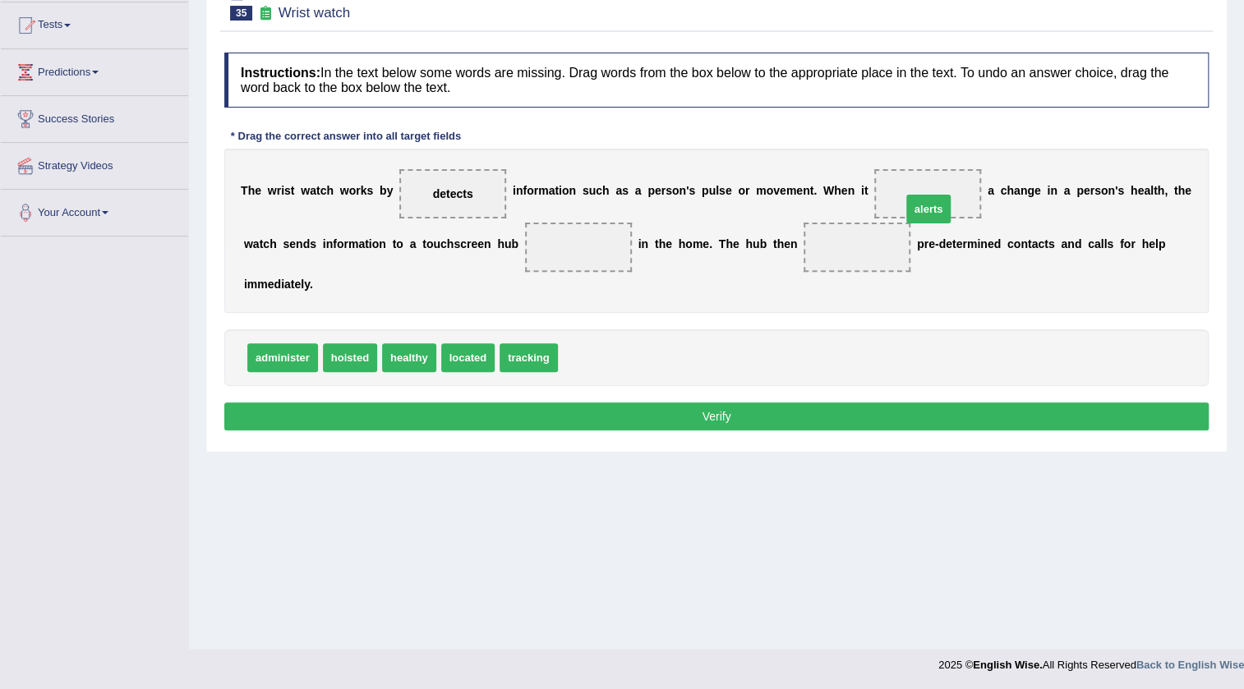
drag, startPoint x: 597, startPoint y: 355, endPoint x: 940, endPoint y: 206, distance: 374.3
drag, startPoint x: 893, startPoint y: 222, endPoint x: 919, endPoint y: 185, distance: 44.9
drag, startPoint x: 481, startPoint y: 350, endPoint x: 568, endPoint y: 254, distance: 129.7
drag, startPoint x: 912, startPoint y: 194, endPoint x: 848, endPoint y: 250, distance: 85.0
drag, startPoint x: 481, startPoint y: 355, endPoint x: 922, endPoint y: 196, distance: 468.9
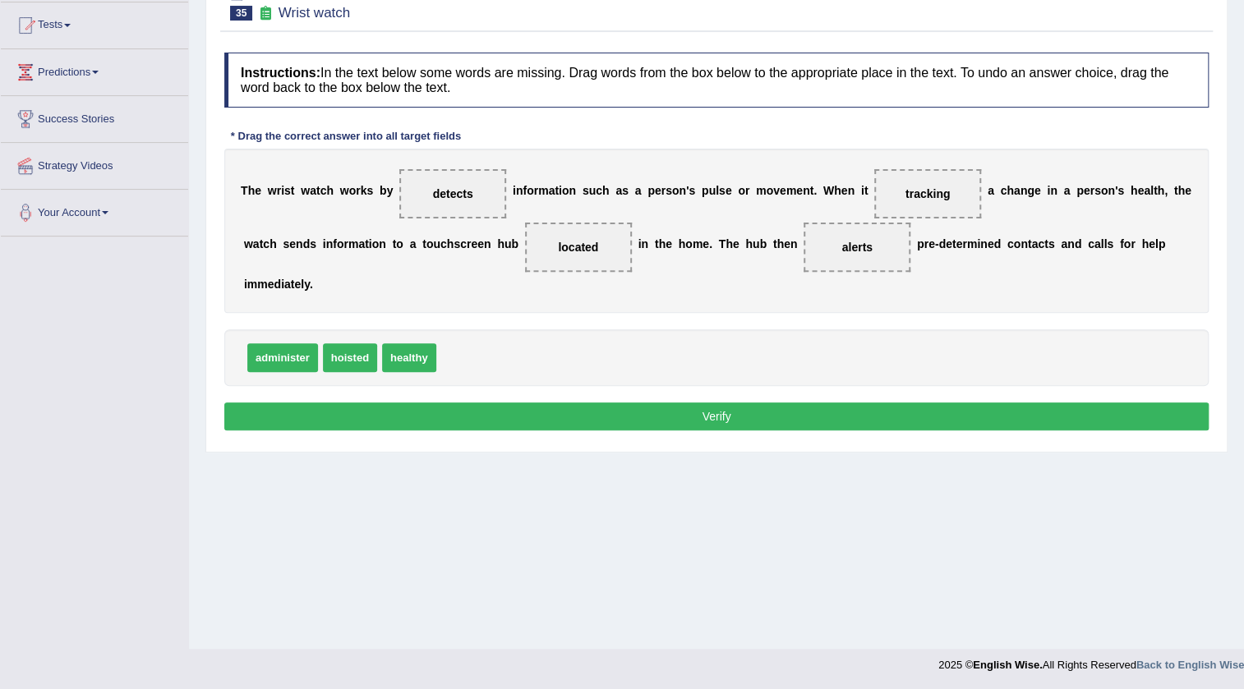
click at [549, 408] on button "Verify" at bounding box center [716, 417] width 984 height 28
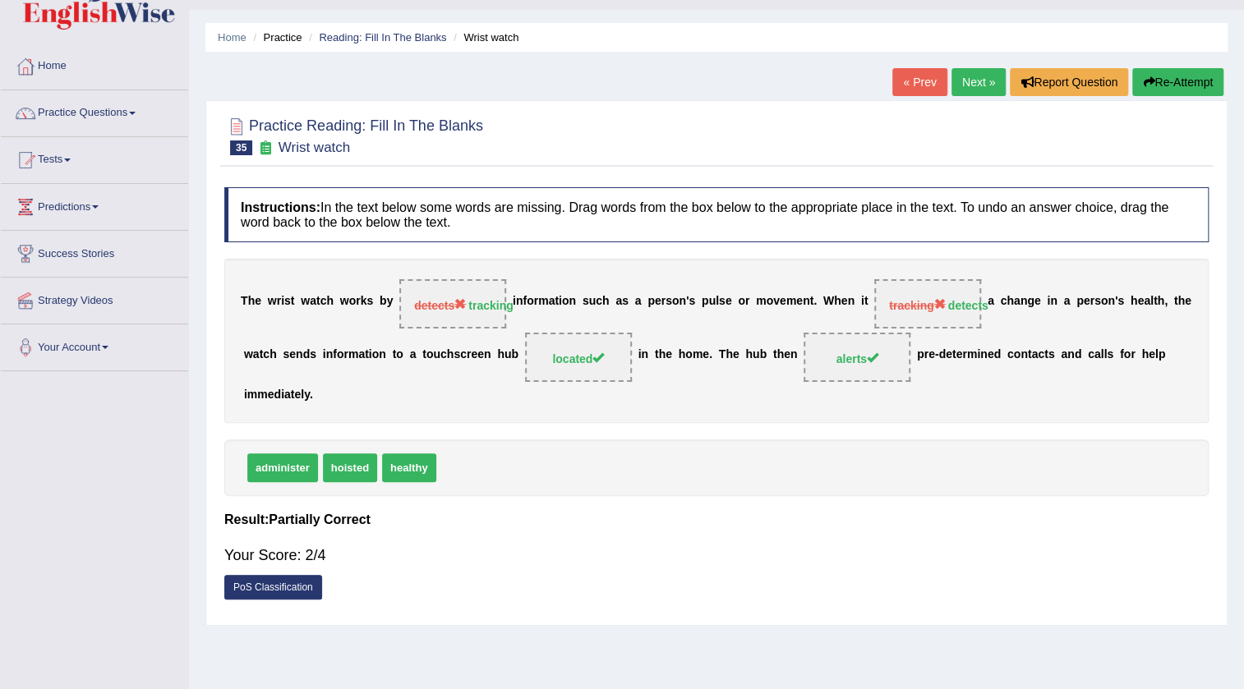
scroll to position [24, 0]
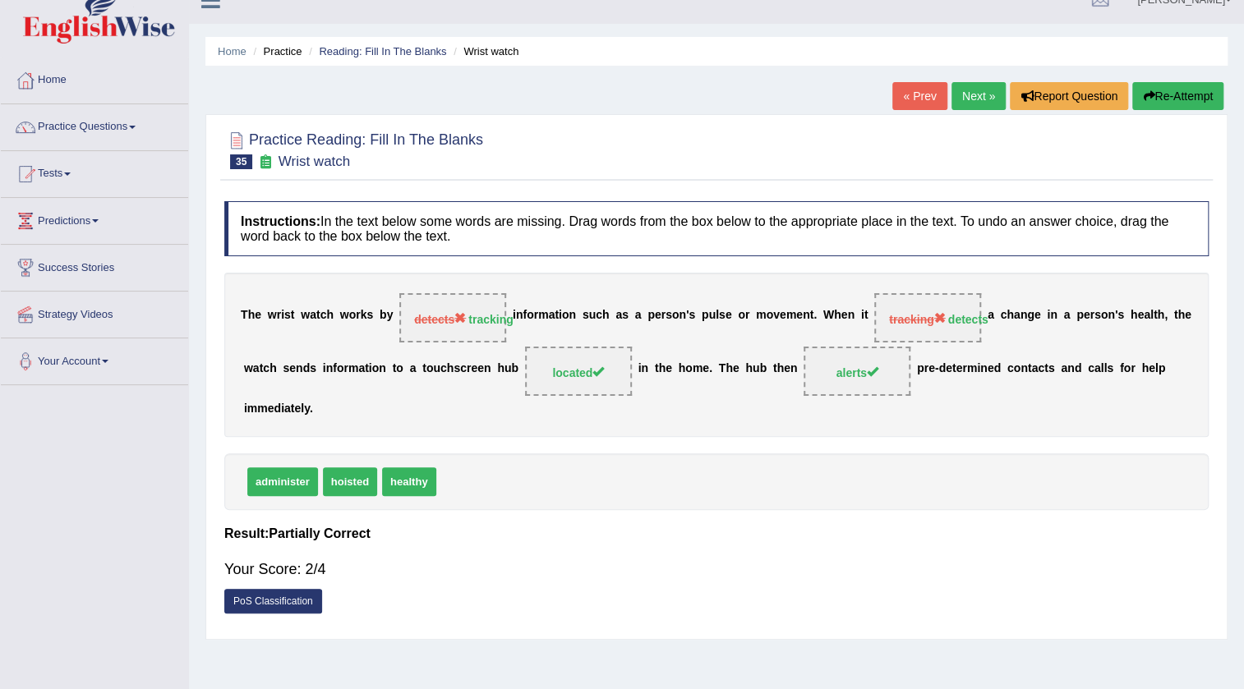
click at [970, 93] on link "Next »" at bounding box center [979, 96] width 54 height 28
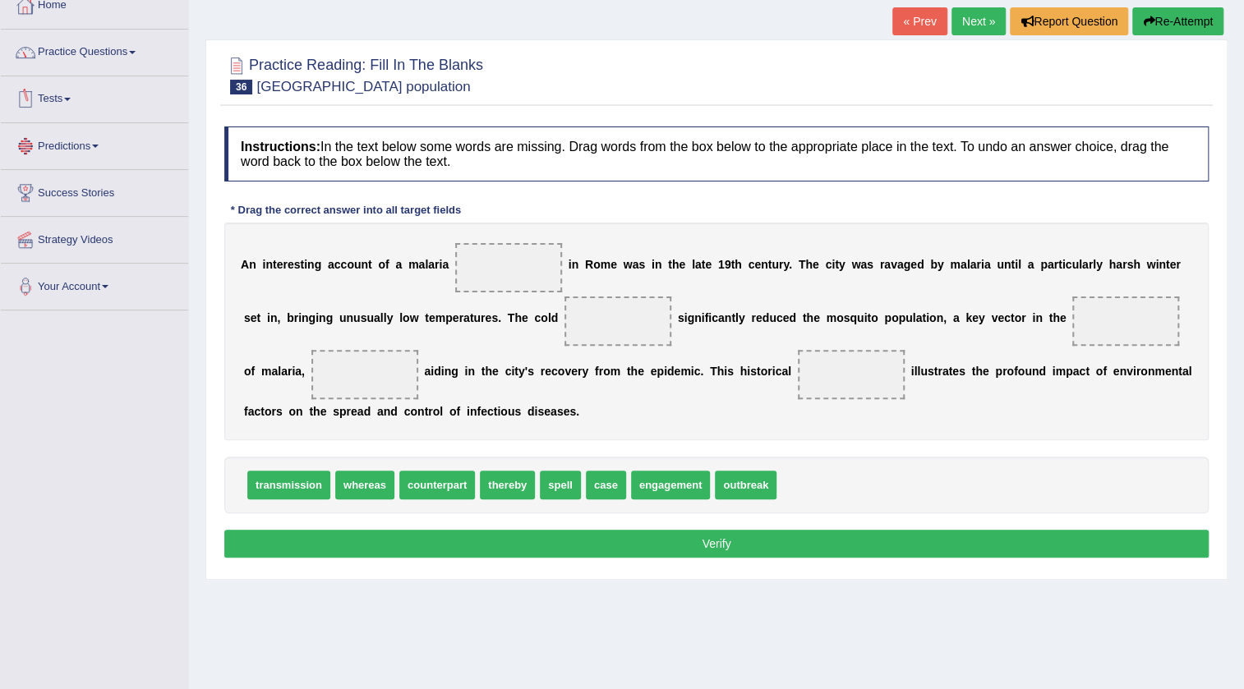
scroll to position [24, 0]
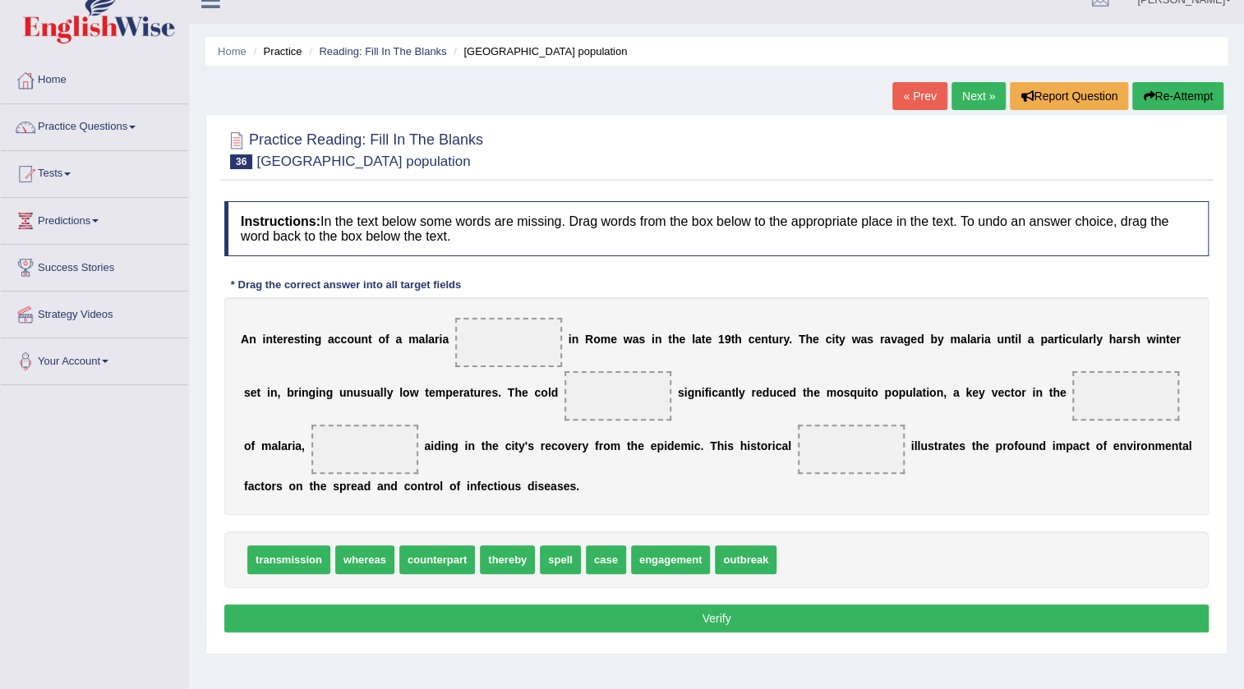
click at [66, 172] on link "Tests" at bounding box center [94, 171] width 187 height 41
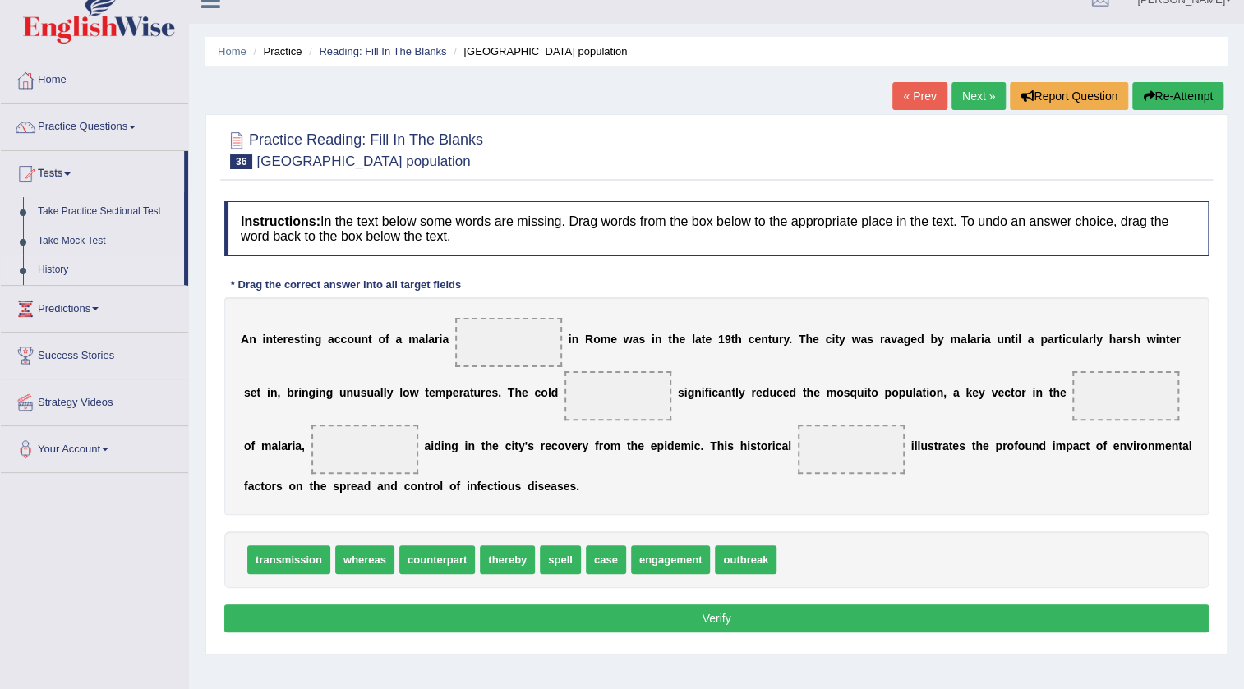
click at [51, 268] on link "History" at bounding box center [107, 271] width 154 height 30
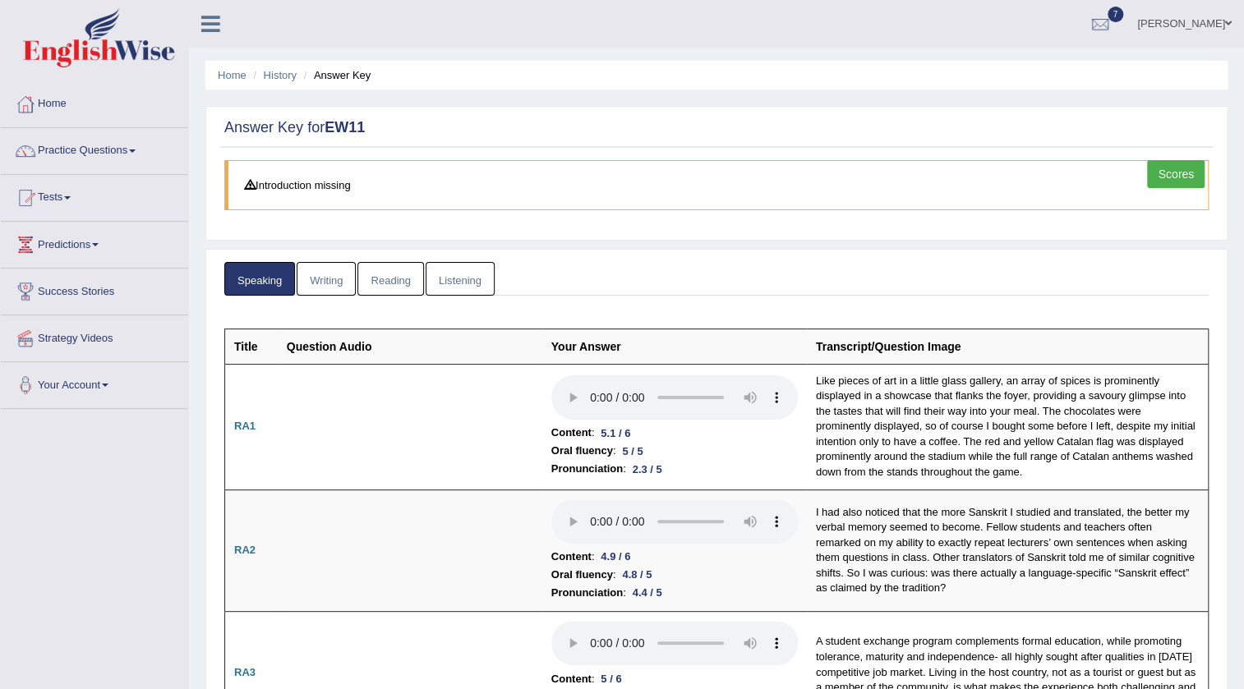
click at [453, 274] on link "Listening" at bounding box center [460, 279] width 69 height 34
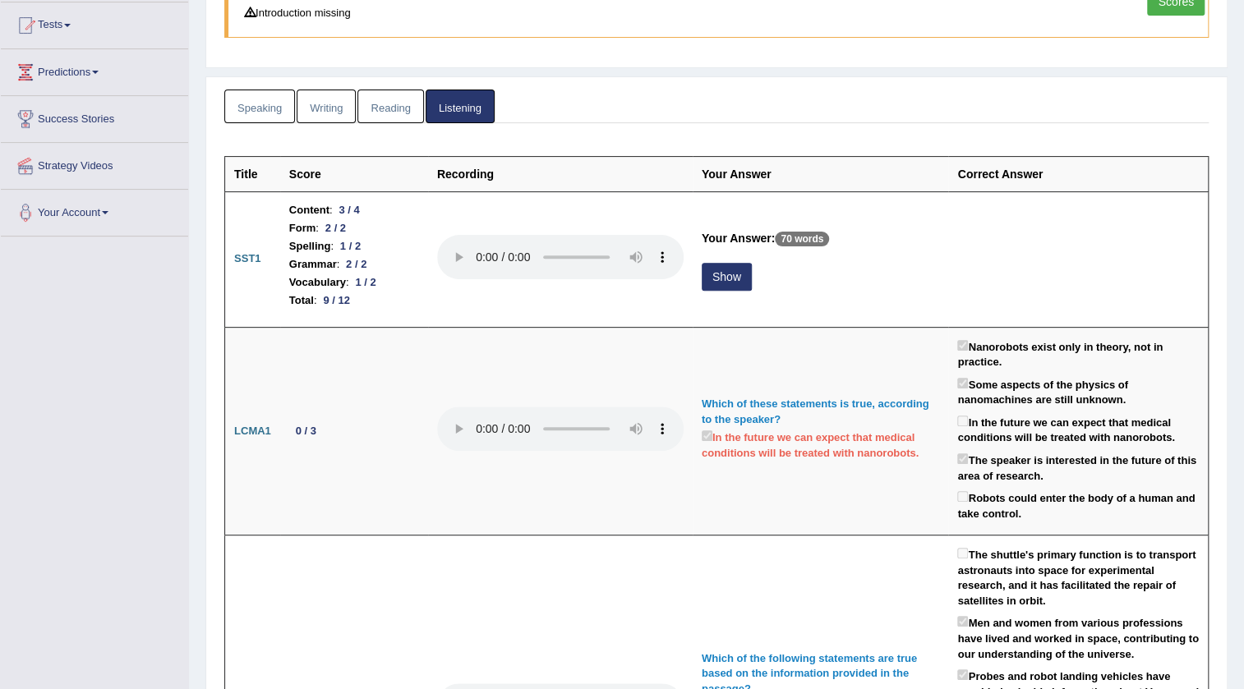
scroll to position [159, 0]
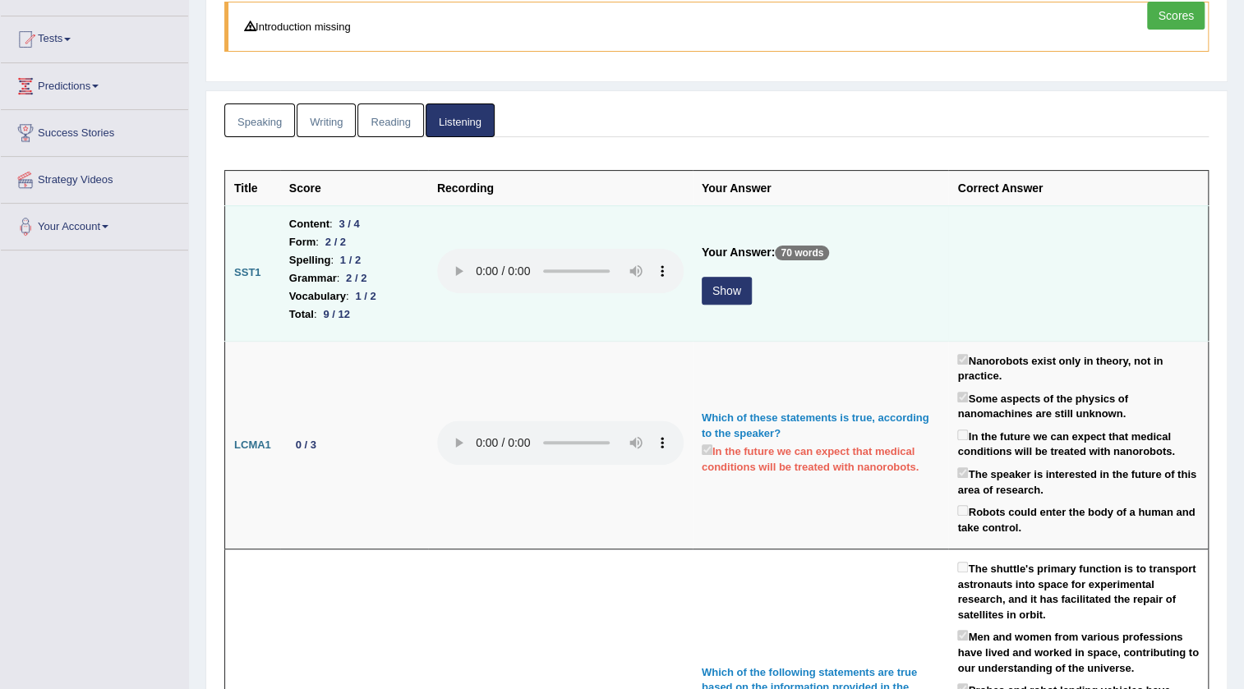
click at [726, 281] on button "Show" at bounding box center [727, 291] width 50 height 28
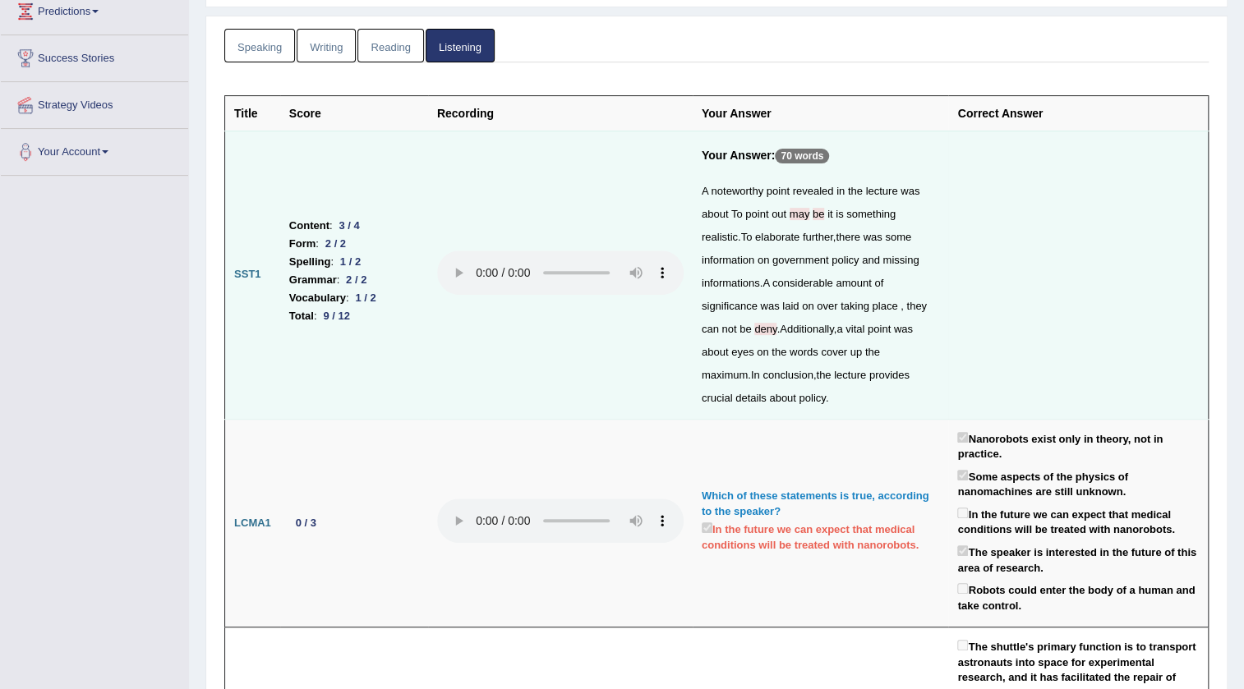
scroll to position [0, 0]
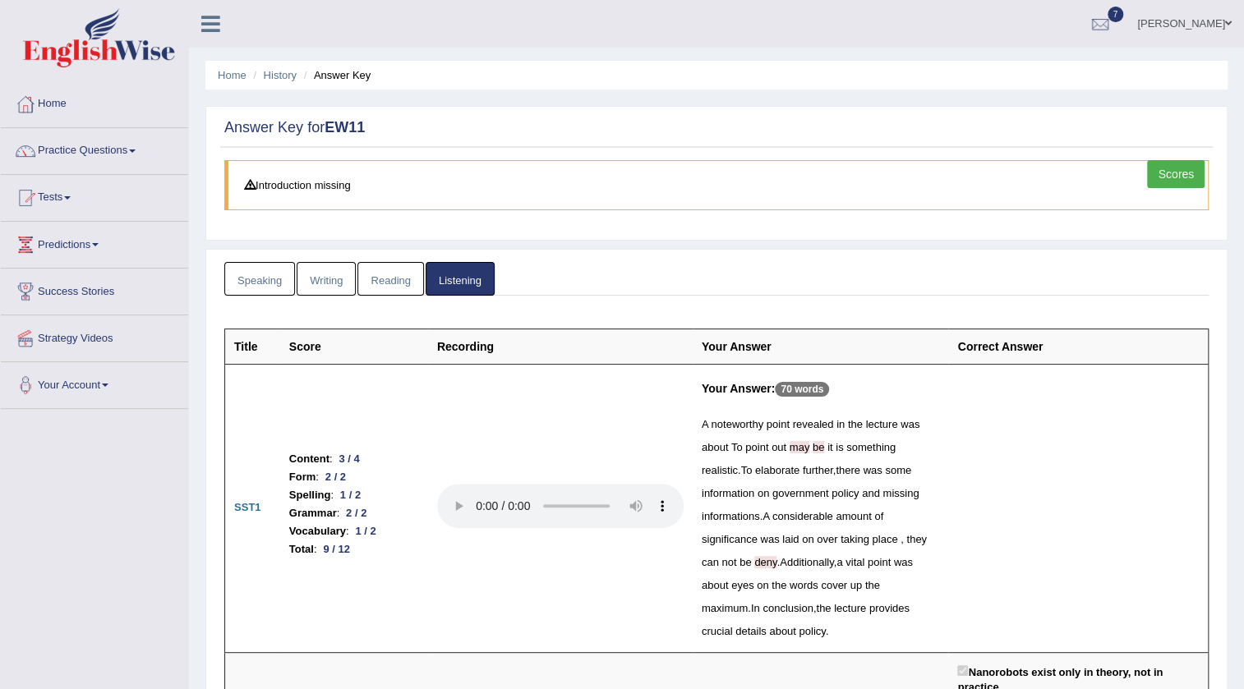
click at [385, 265] on link "Reading" at bounding box center [390, 279] width 66 height 34
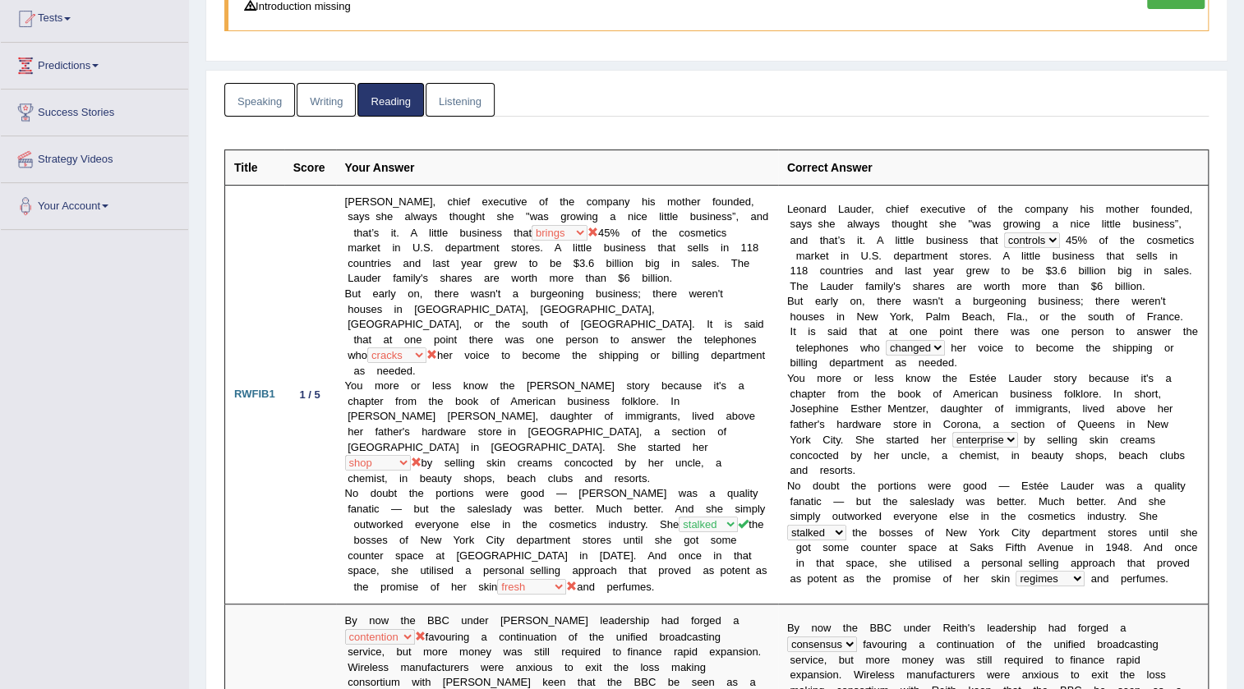
scroll to position [74, 0]
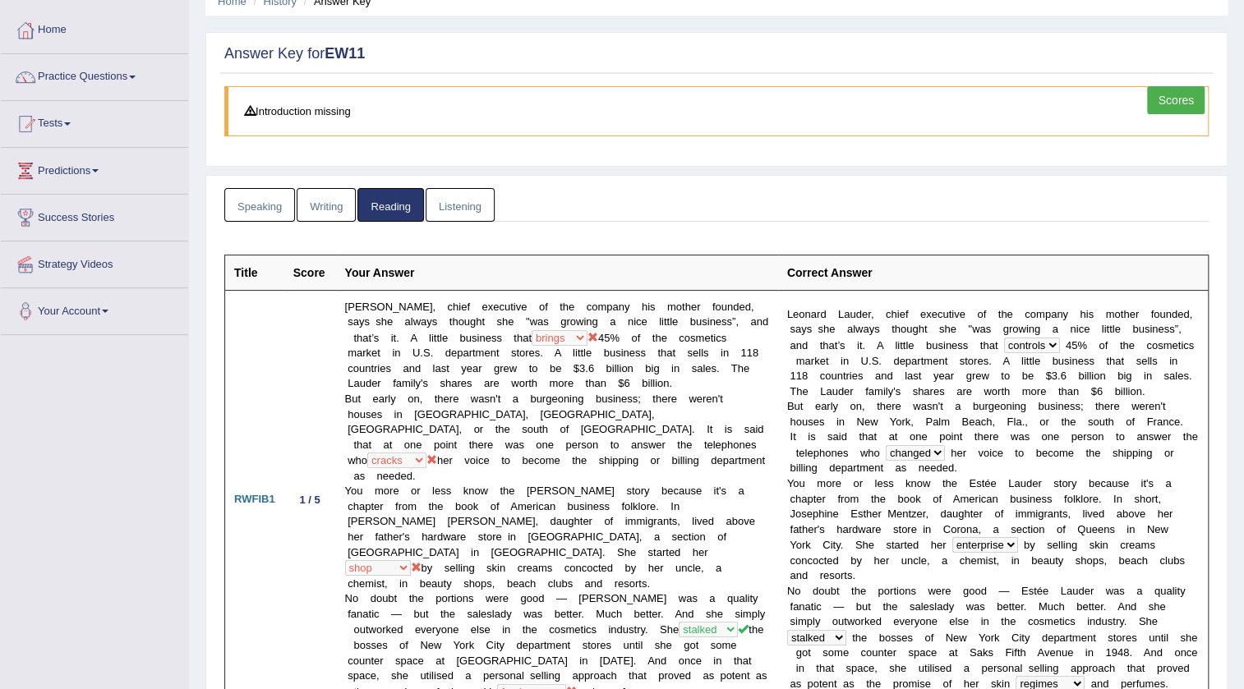
click at [321, 196] on link "Writing" at bounding box center [326, 205] width 59 height 34
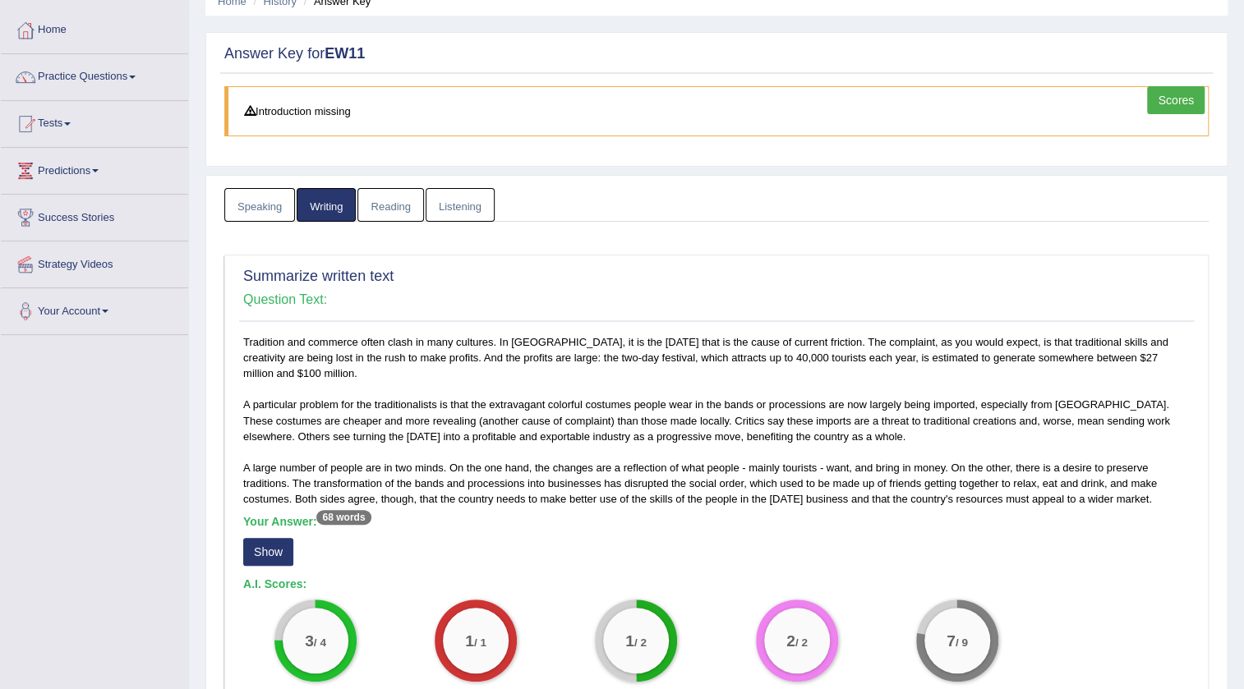
click at [274, 547] on button "Show" at bounding box center [268, 552] width 50 height 28
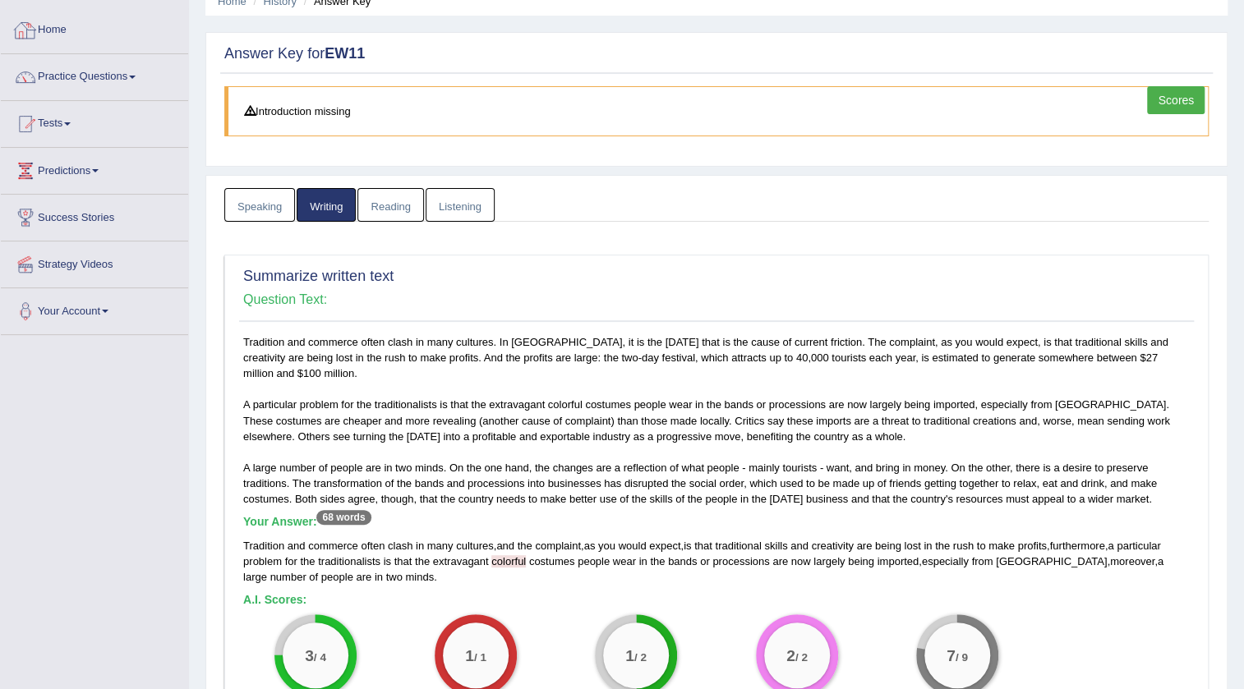
click at [60, 26] on link "Home" at bounding box center [94, 27] width 187 height 41
